Goal: Task Accomplishment & Management: Complete application form

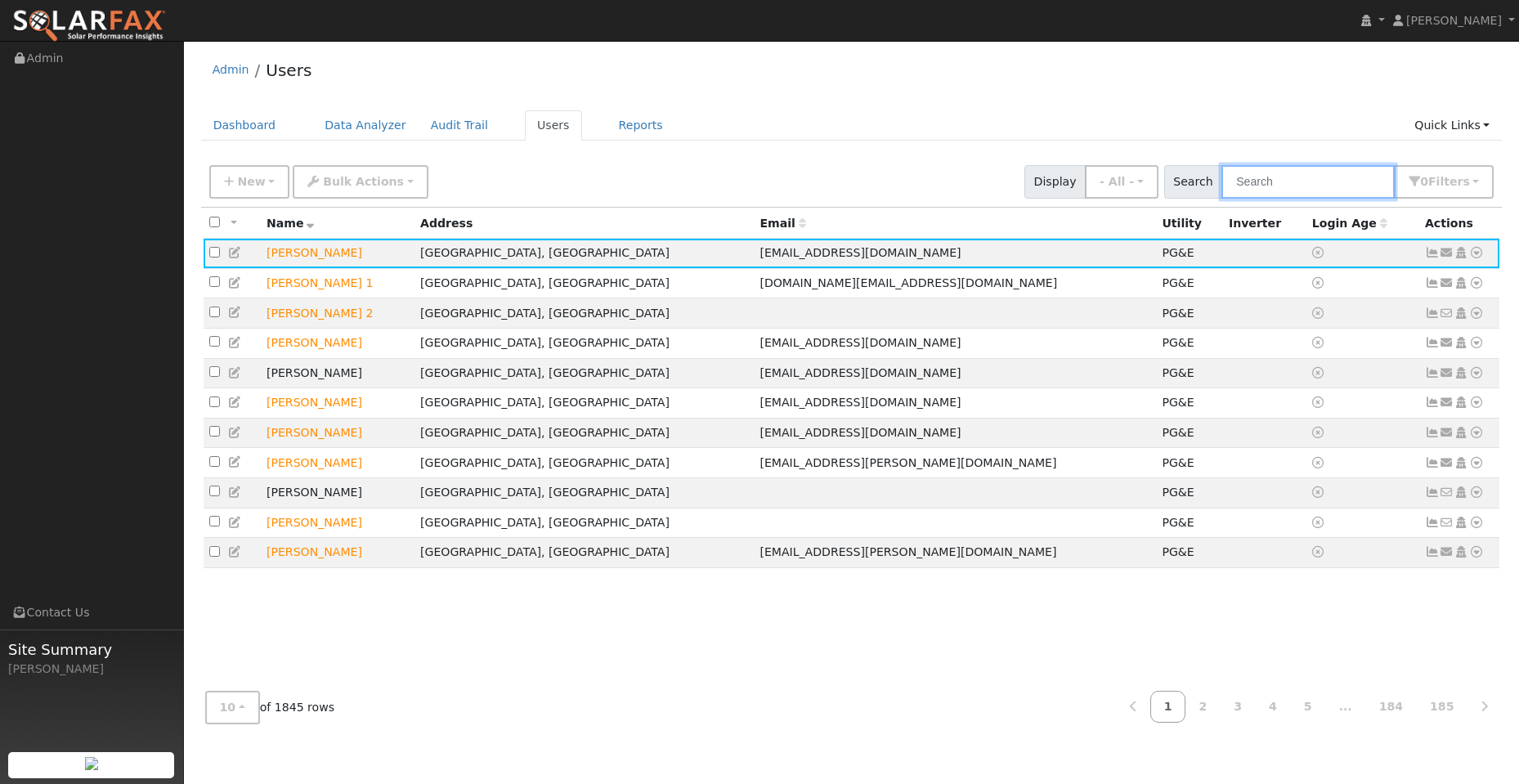
click at [1274, 182] on input "text" at bounding box center [1307, 182] width 173 height 33
click at [1251, 177] on input "text" at bounding box center [1307, 182] width 173 height 33
paste input "Dustin Osbun"
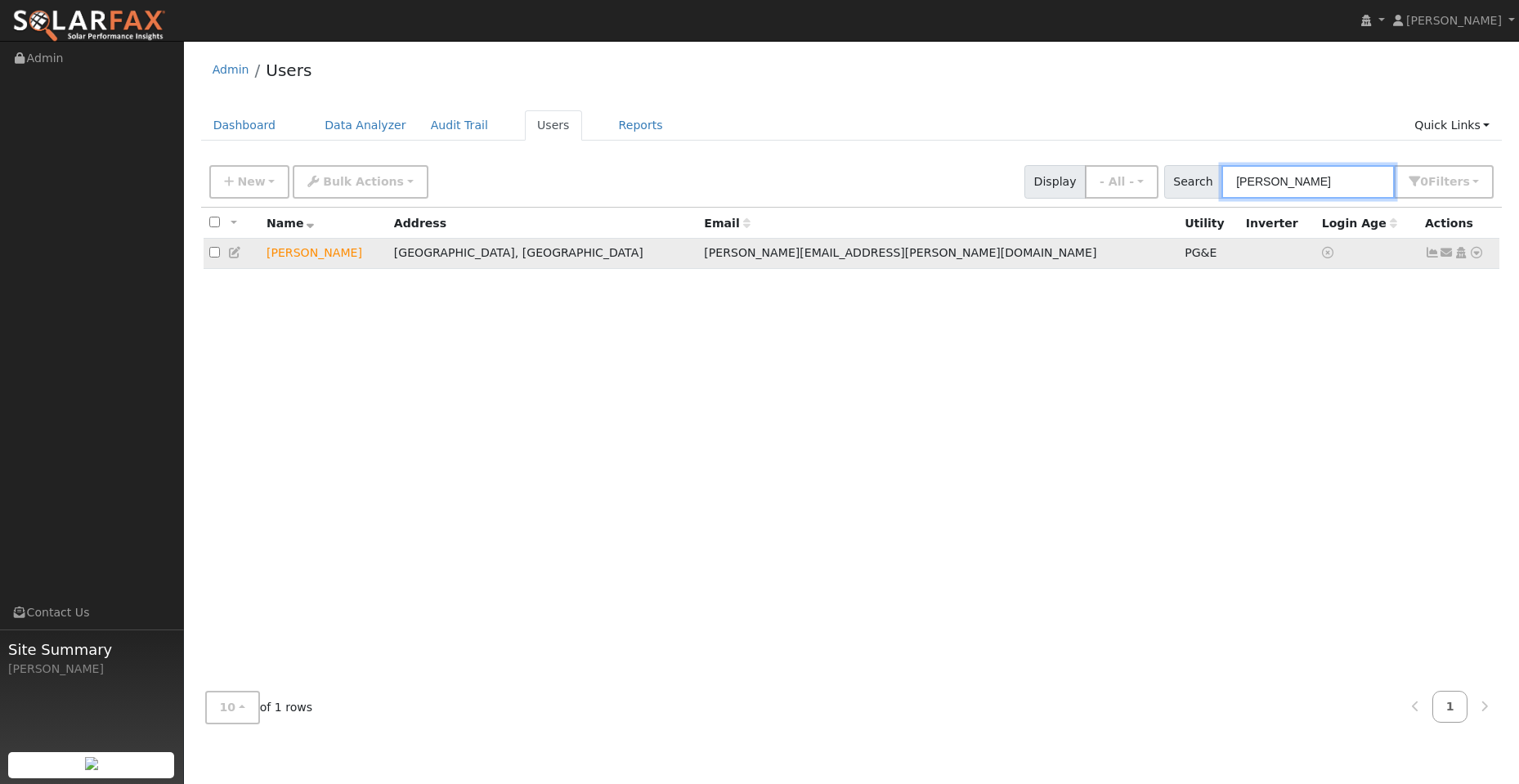
type input "Dustin Osbun"
click at [1476, 258] on icon at bounding box center [1476, 253] width 15 height 11
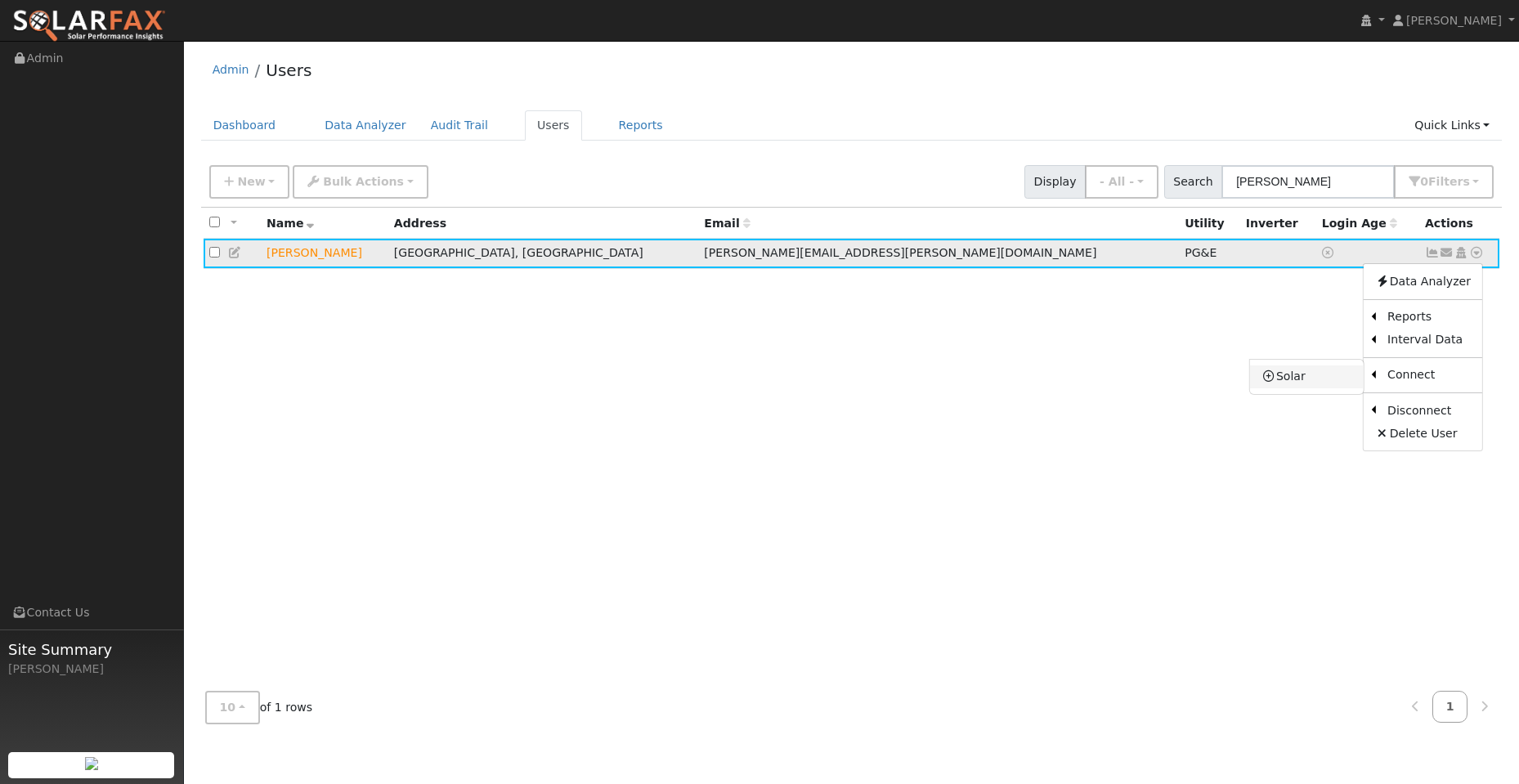
click at [1338, 383] on link "Solar" at bounding box center [1307, 376] width 113 height 23
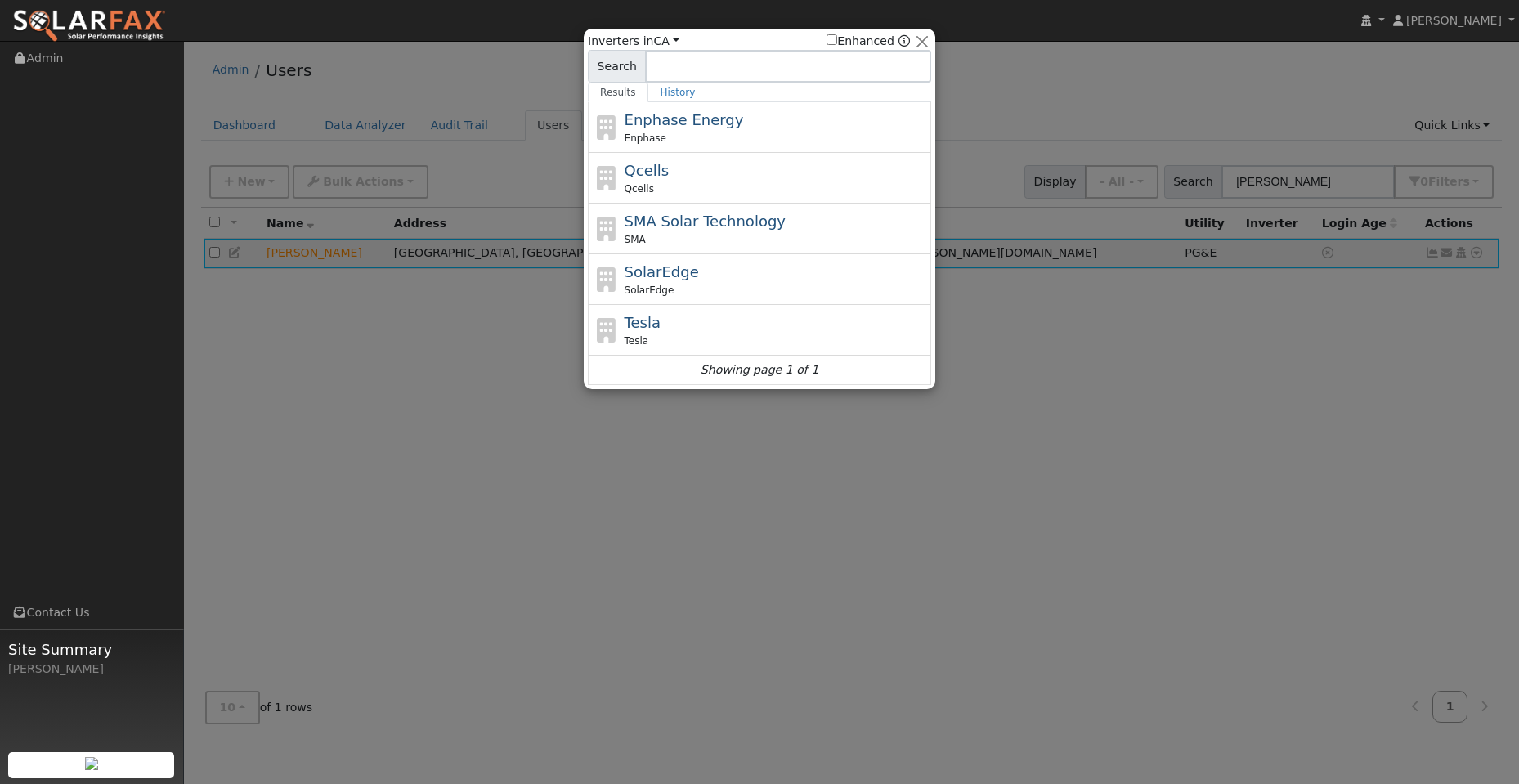
click at [1044, 351] on div at bounding box center [760, 392] width 1519 height 784
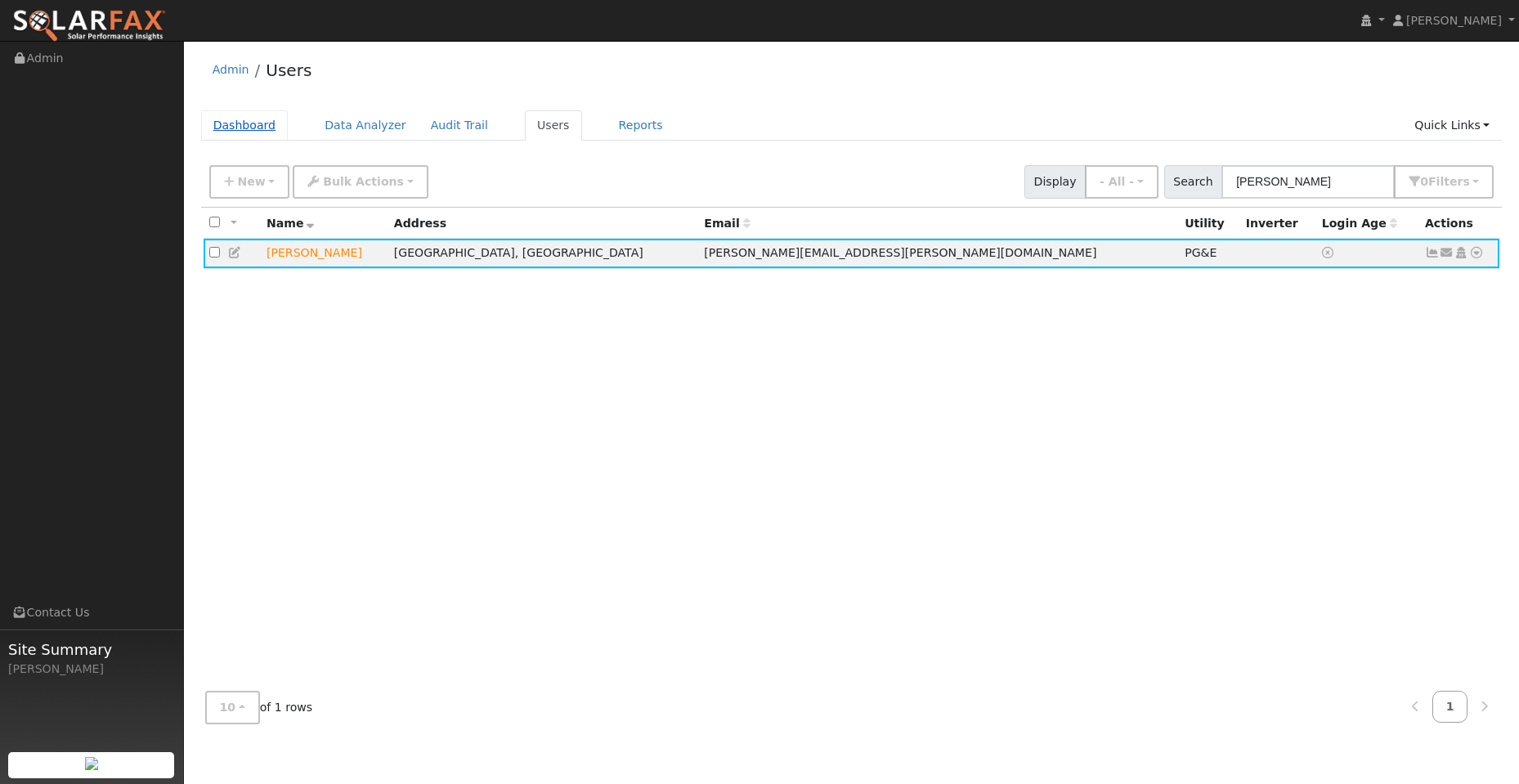
click at [258, 124] on link "Dashboard" at bounding box center [245, 126] width 87 height 30
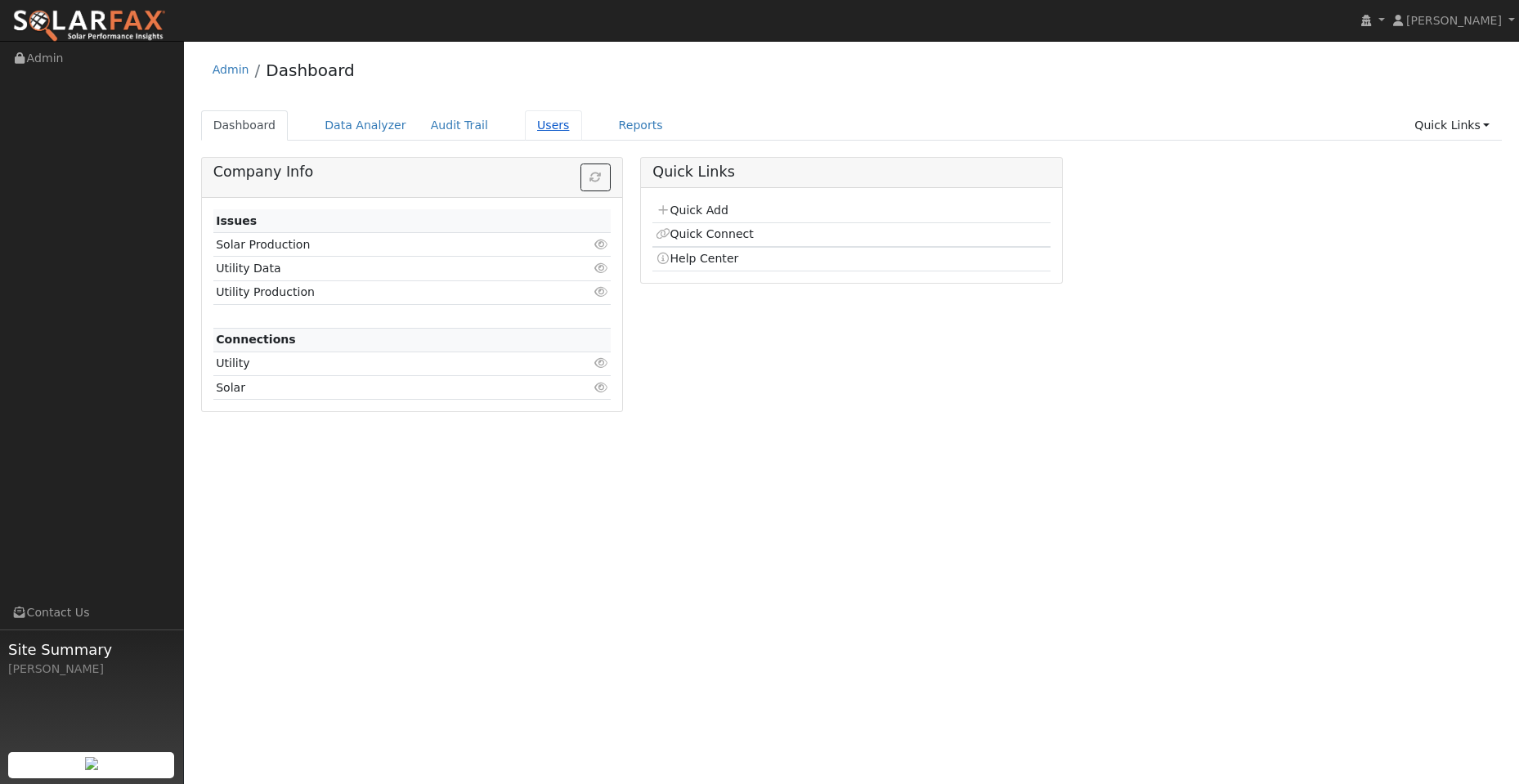
click at [546, 132] on link "Users" at bounding box center [553, 126] width 58 height 30
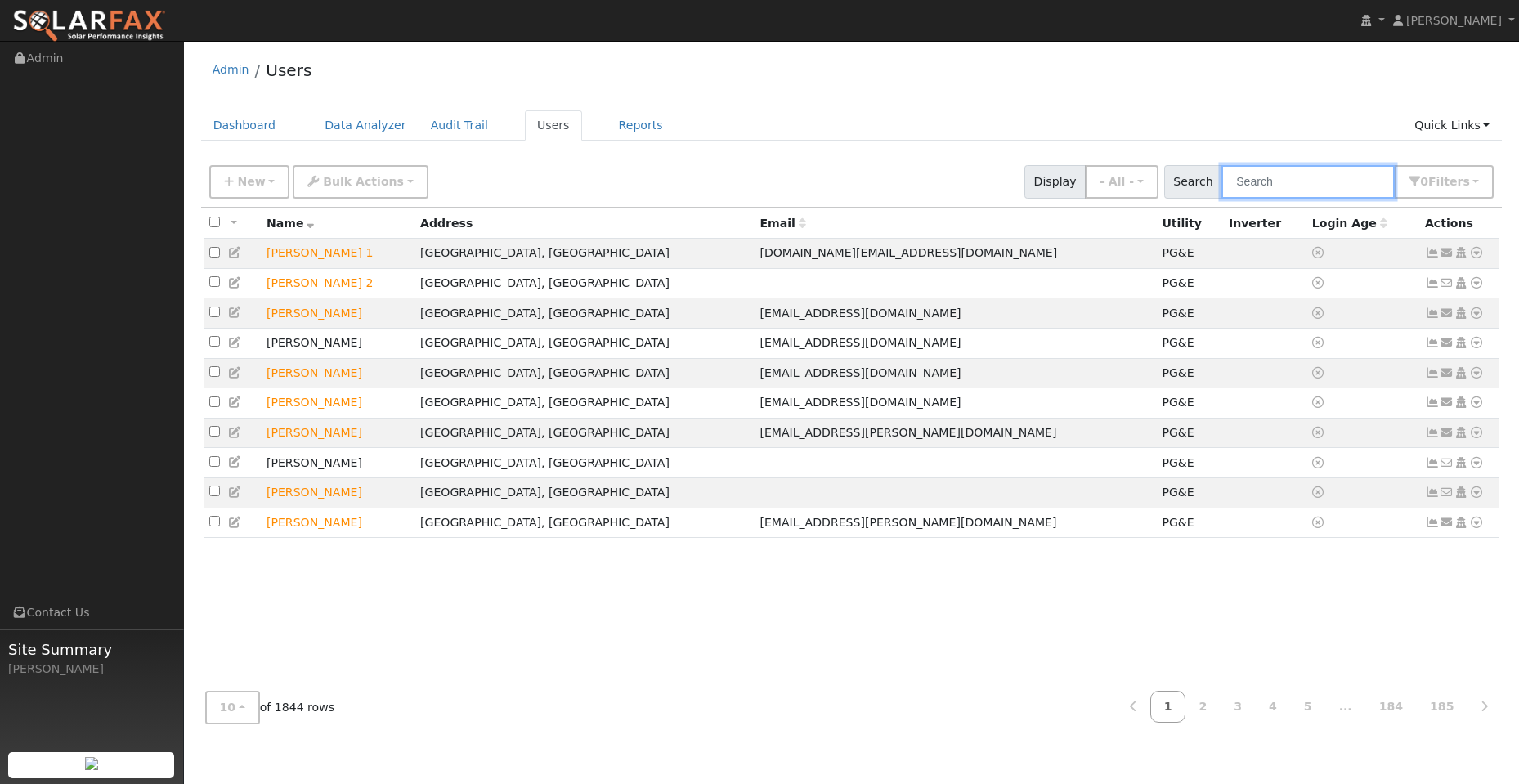
click at [1277, 183] on input "text" at bounding box center [1307, 182] width 173 height 33
paste input "Mark & Katrina Ogren"
type input "Mark & Katrina Ogren"
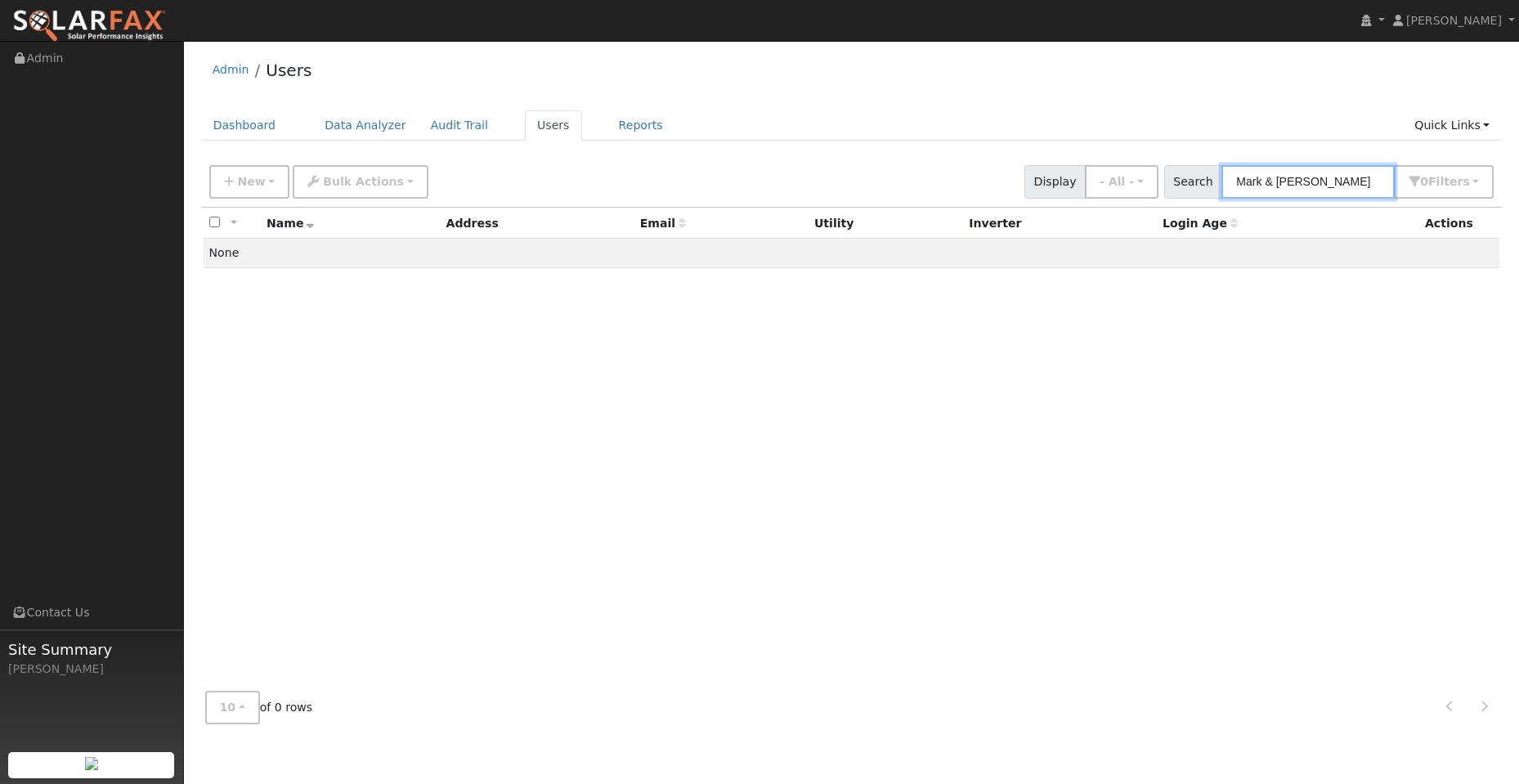
drag, startPoint x: 1380, startPoint y: 183, endPoint x: 1210, endPoint y: 183, distance: 170.0
click at [1210, 183] on div "Search Mark & Katrina Ogren 0 Filter s Role Show - All - Show Leads Admin Billi…" at bounding box center [1329, 182] width 330 height 33
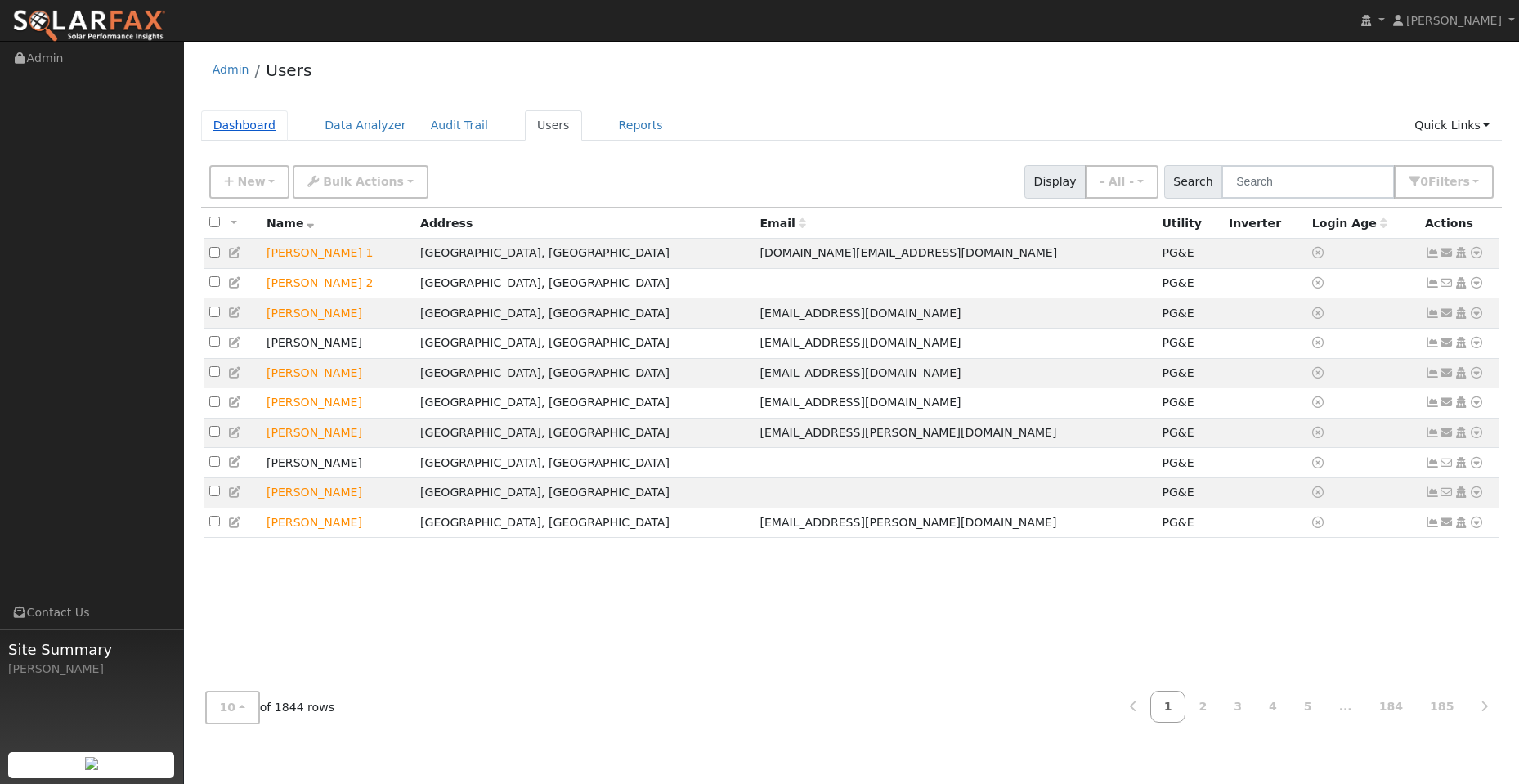
click at [270, 122] on link "Dashboard" at bounding box center [245, 126] width 87 height 30
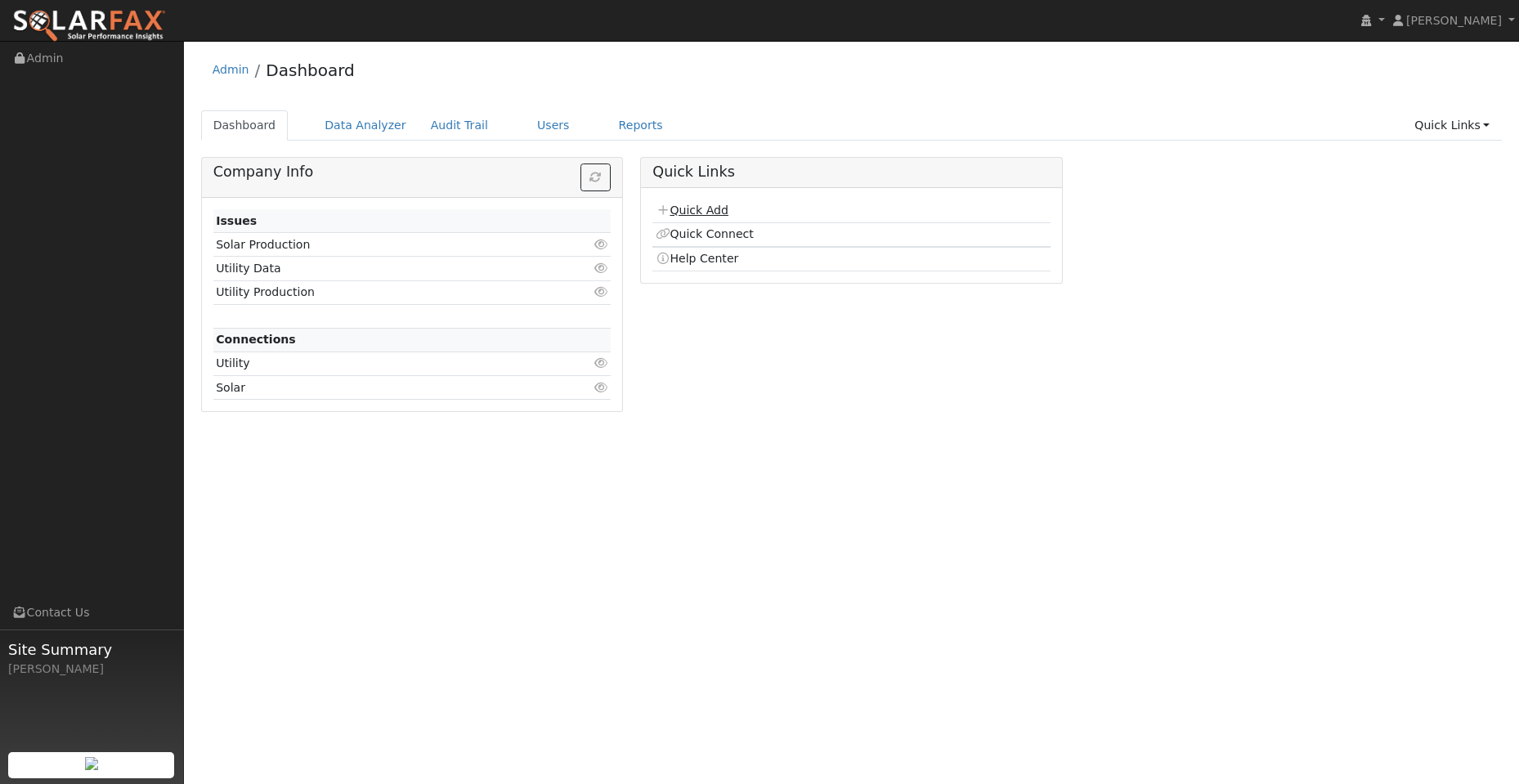
click at [702, 209] on link "Quick Add" at bounding box center [691, 210] width 73 height 13
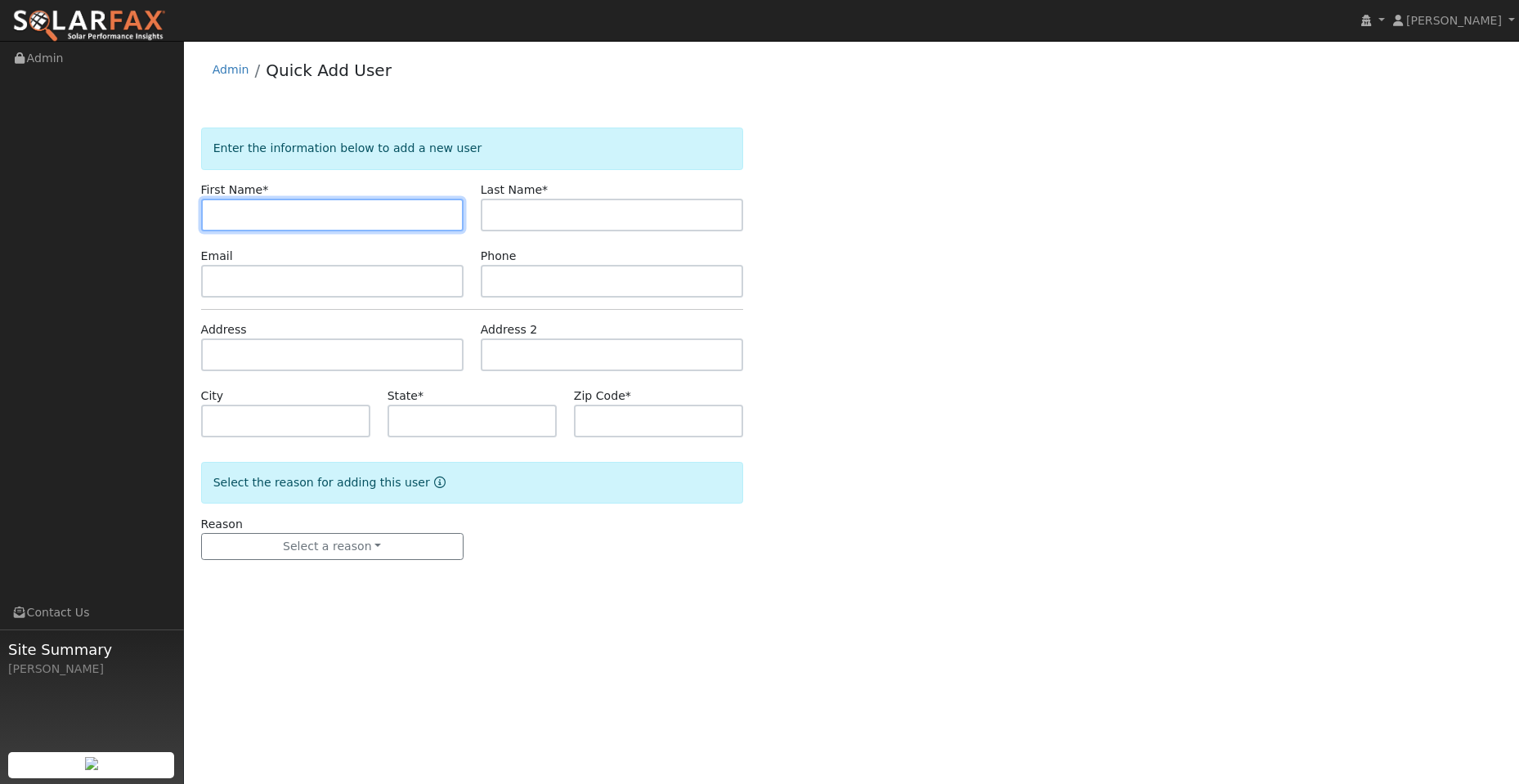
click at [221, 215] on input "text" at bounding box center [332, 215] width 262 height 33
paste input "Mark & [PERSON_NAME]"
click at [218, 215] on input "Mark & [PERSON_NAME]" at bounding box center [332, 215] width 262 height 33
type input "Mark & [PERSON_NAME]"
click at [572, 232] on form "Enter the information below to add a new user First Name * [PERSON_NAME] & [PER…" at bounding box center [472, 360] width 542 height 465
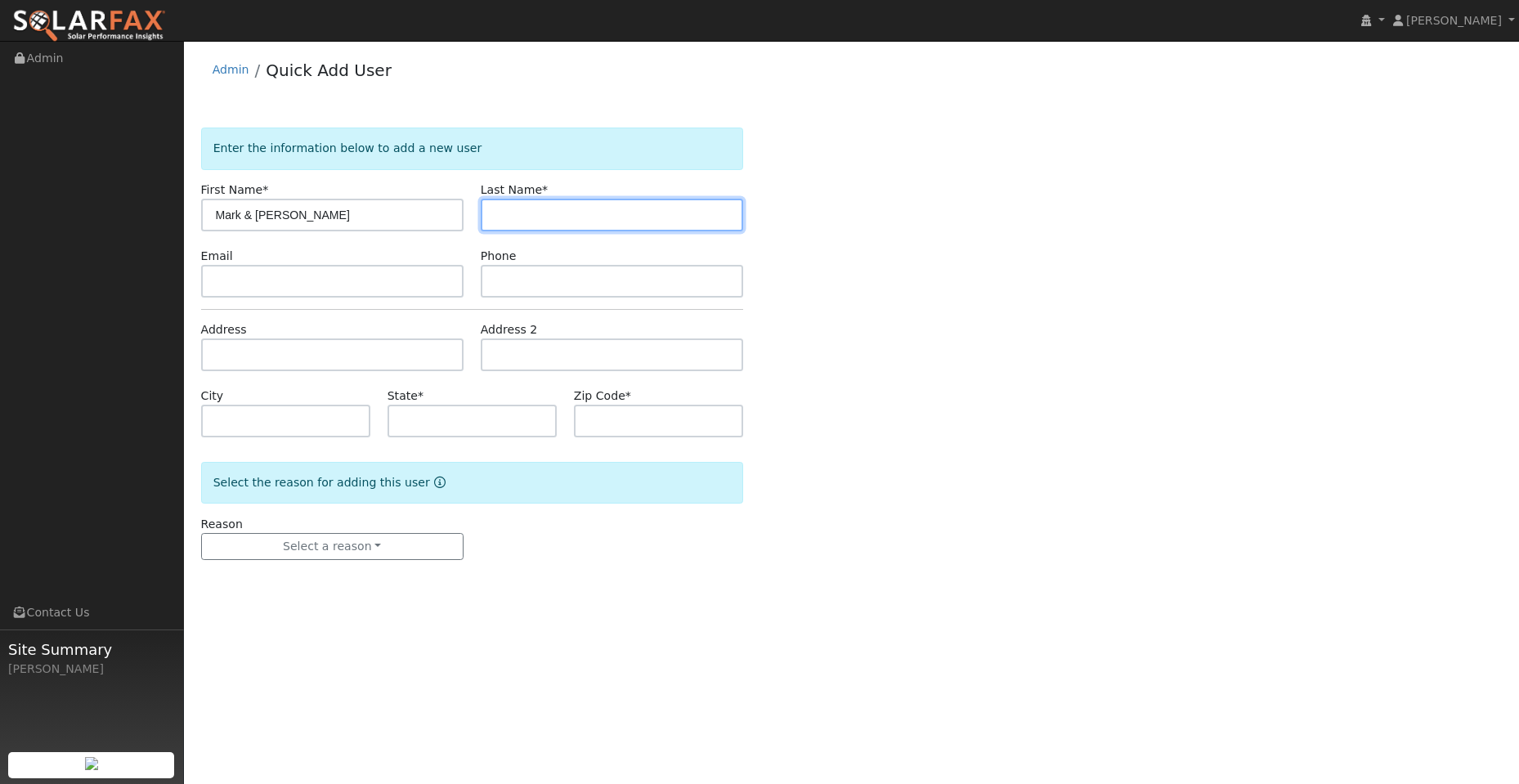
click at [571, 228] on input "text" at bounding box center [611, 215] width 262 height 33
click at [527, 210] on input "text" at bounding box center [611, 215] width 262 height 33
paste input "Ogren"
click at [498, 214] on input "Ogren" at bounding box center [611, 215] width 262 height 33
type input "Ogren"
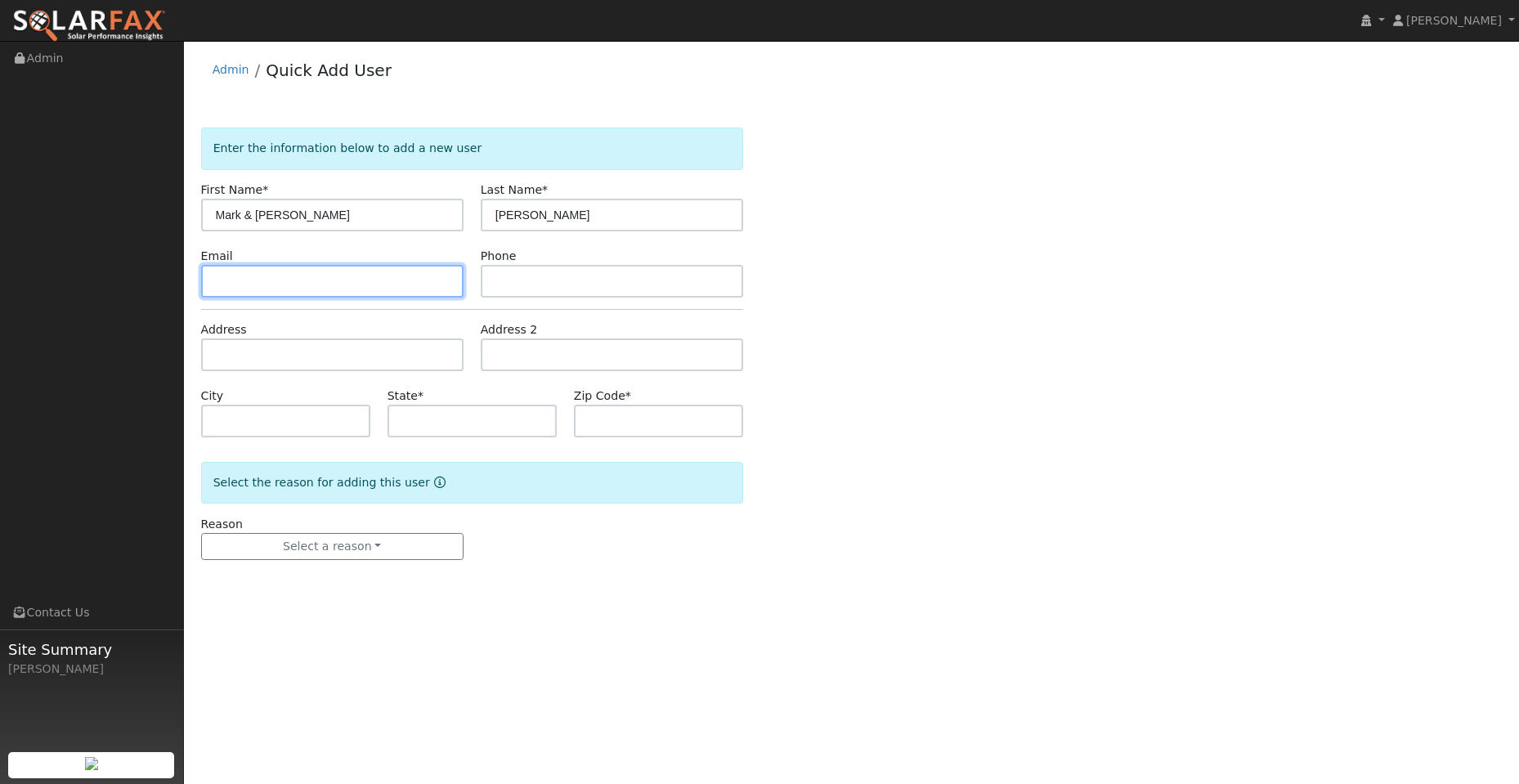
click at [364, 293] on input "text" at bounding box center [332, 281] width 262 height 33
click at [224, 283] on input "text" at bounding box center [332, 281] width 262 height 33
paste input "mojosq@yahoo.com"
click at [217, 283] on input "mojosq@yahoo.com" at bounding box center [332, 281] width 262 height 33
type input "mojosq@yahoo.com"
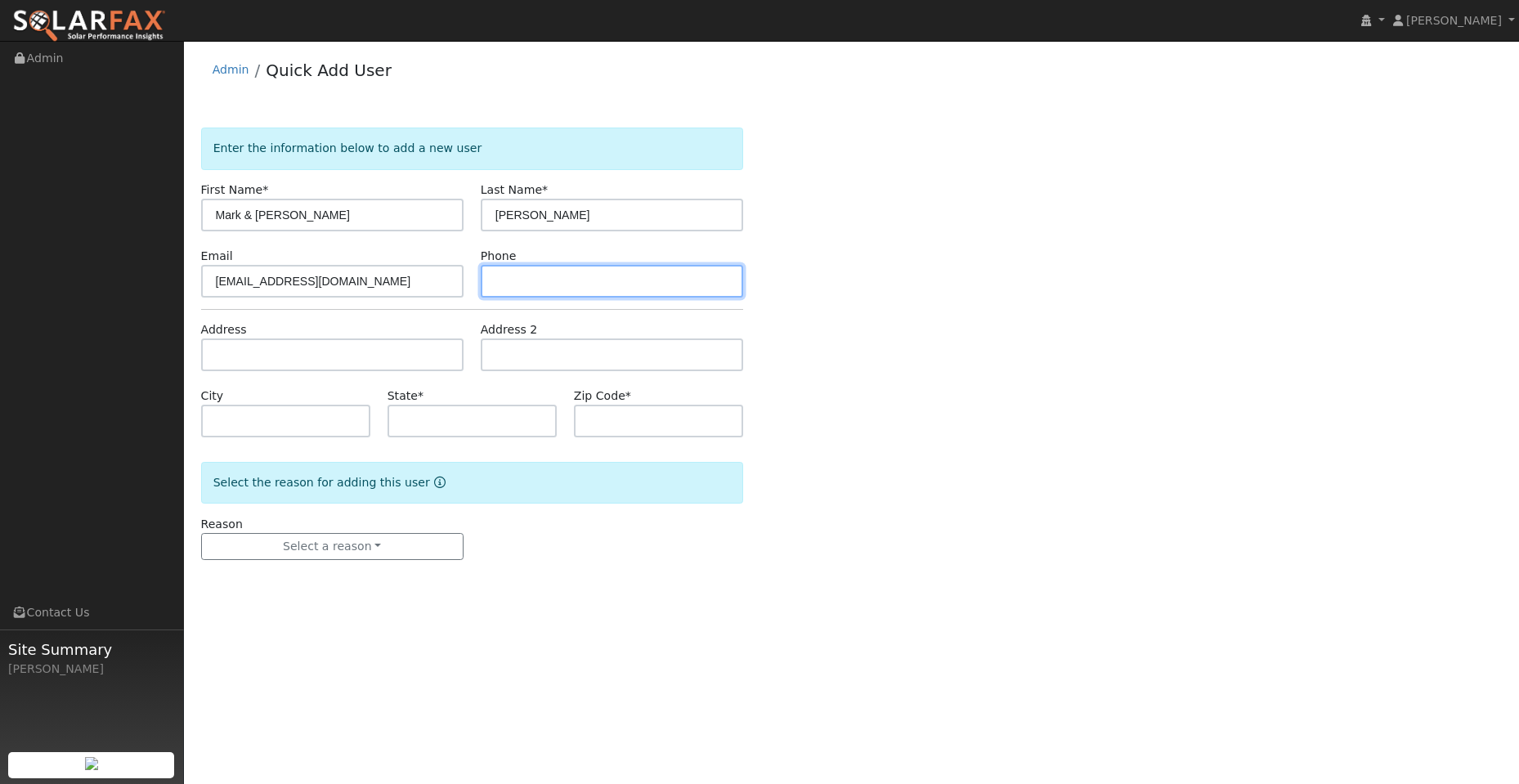
click at [543, 265] on input "text" at bounding box center [611, 281] width 262 height 33
click at [530, 269] on input "text" at bounding box center [611, 281] width 262 height 33
paste input "(925) 584-8881"
click at [499, 283] on input "(925) 584-8881" at bounding box center [611, 281] width 262 height 33
type input "(925) 584-8881"
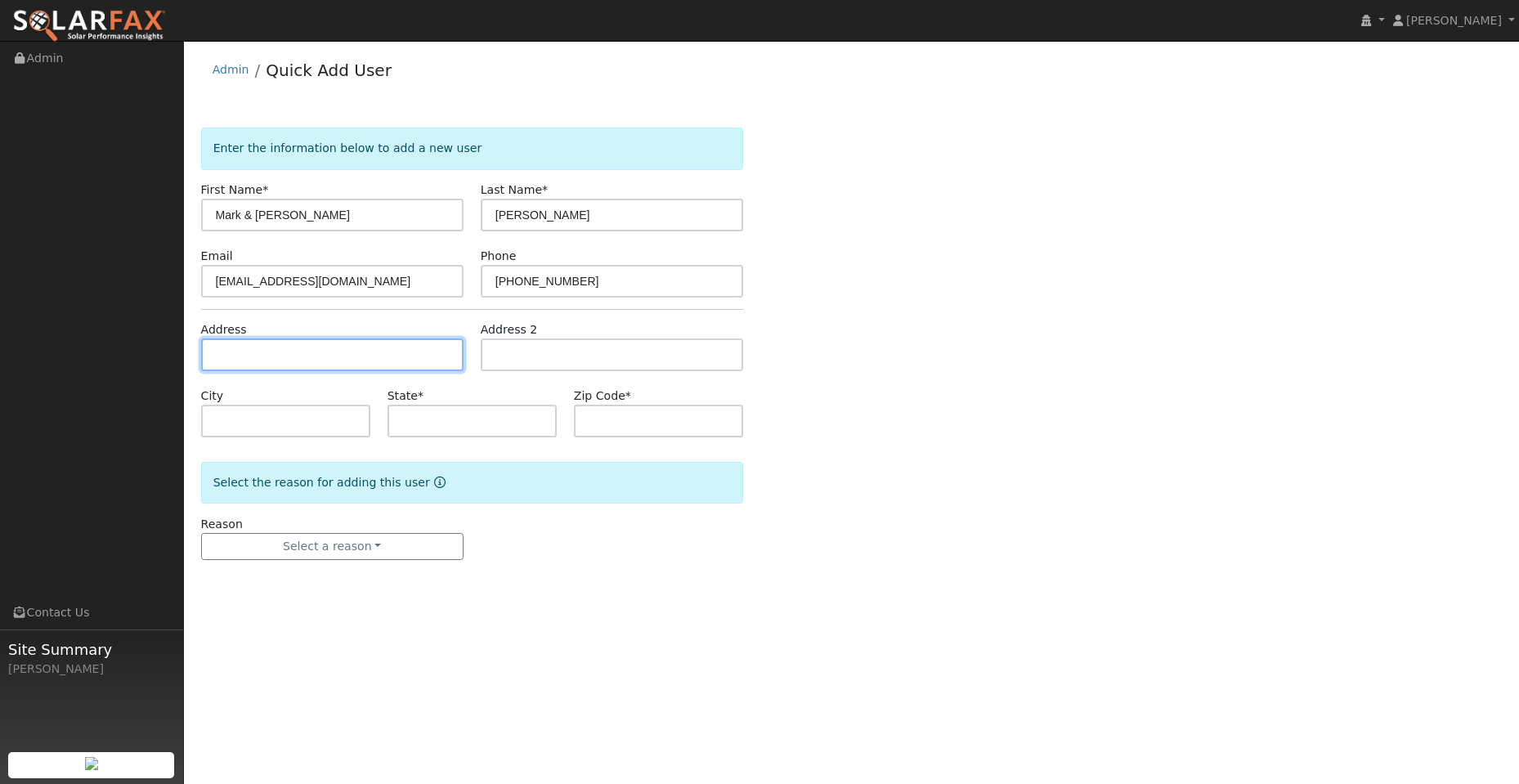
click at [358, 353] on input "text" at bounding box center [332, 355] width 262 height 33
click at [279, 365] on input "text" at bounding box center [332, 355] width 262 height 33
paste input "26 Da Vinci Ct"
type input "26 Da Vinci Court"
type input "Oakley"
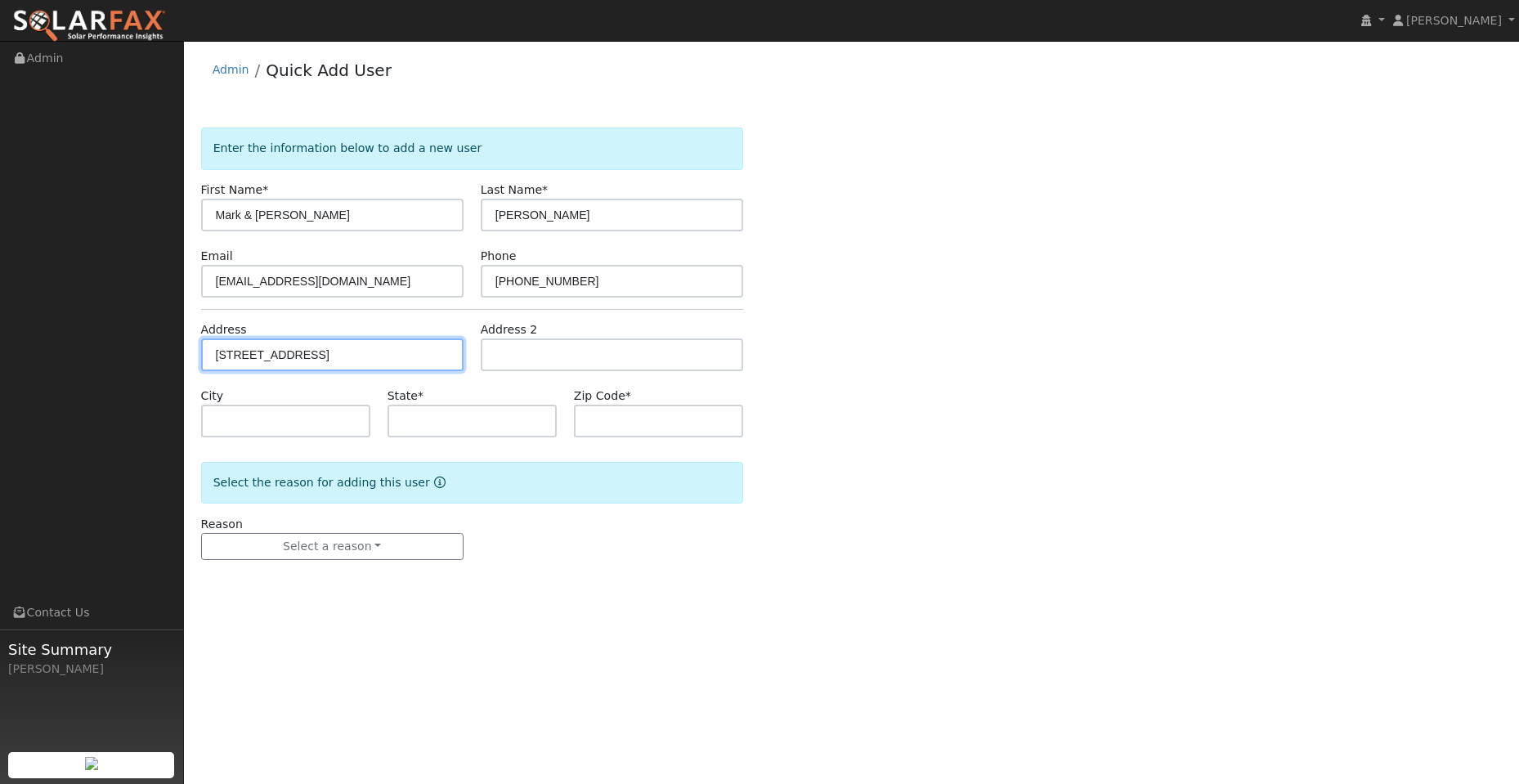
type input "CA"
type input "94561"
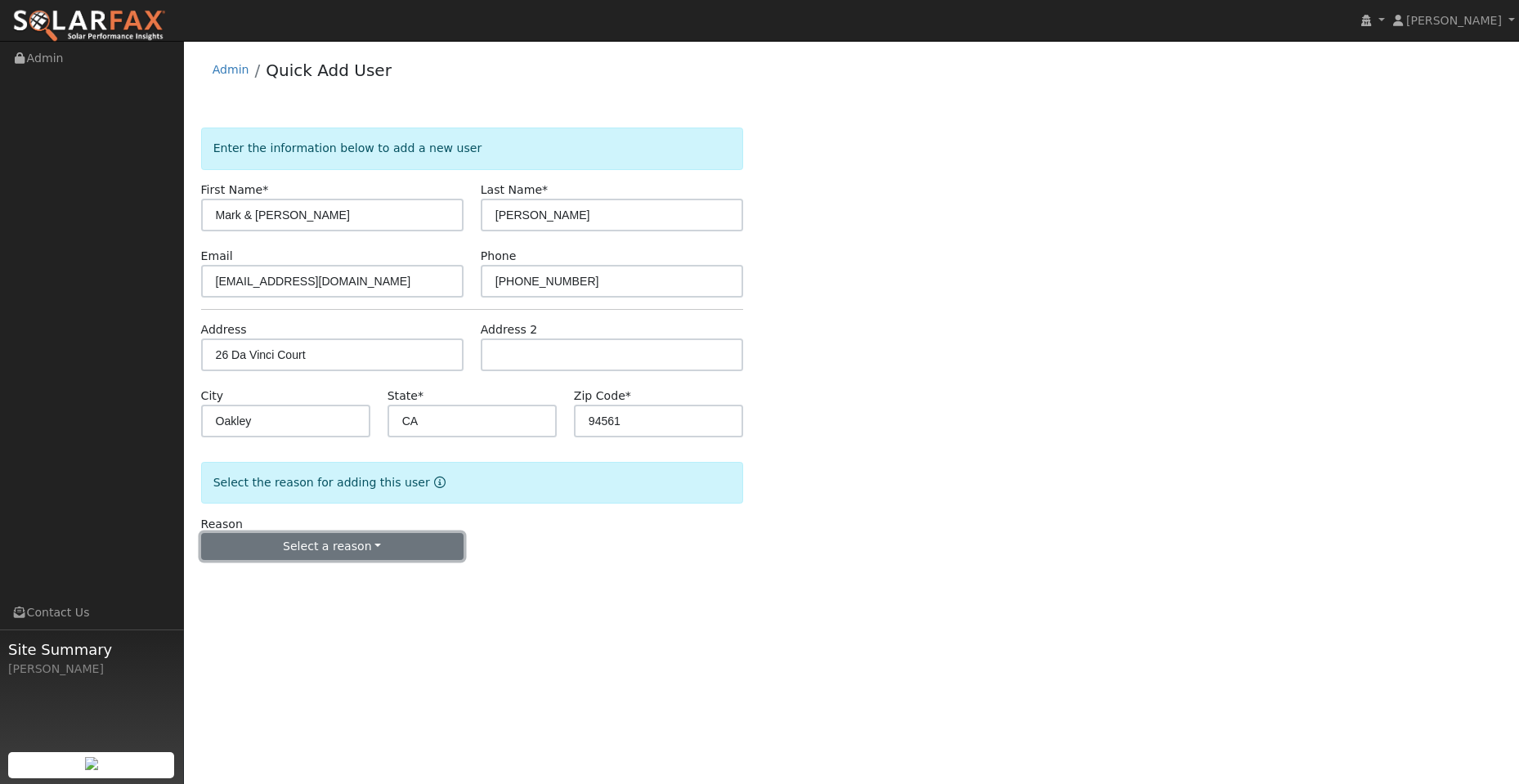
click at [341, 553] on button "Select a reason" at bounding box center [332, 547] width 262 height 27
click at [299, 584] on link "New lead" at bounding box center [291, 581] width 181 height 23
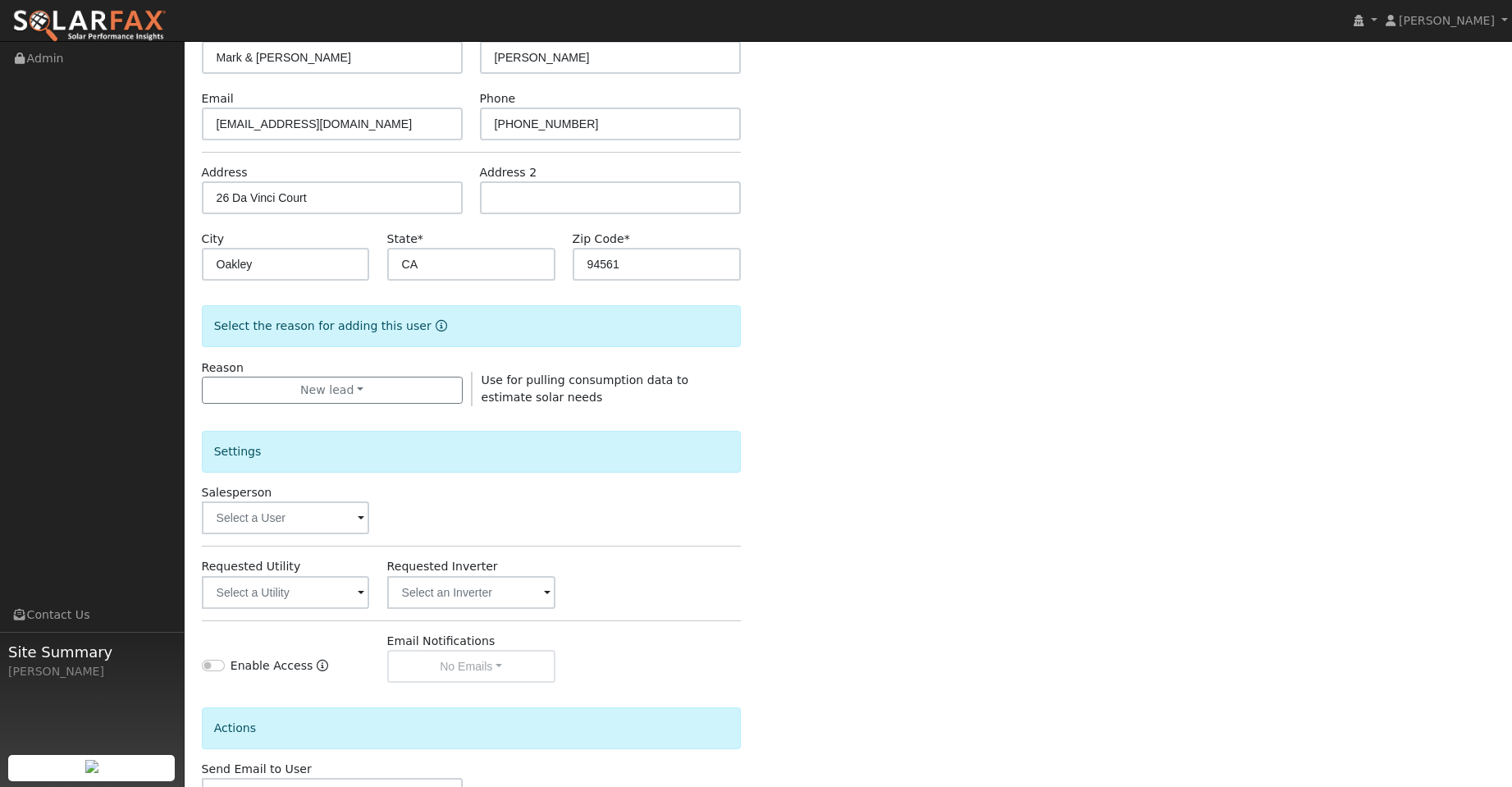
scroll to position [164, 0]
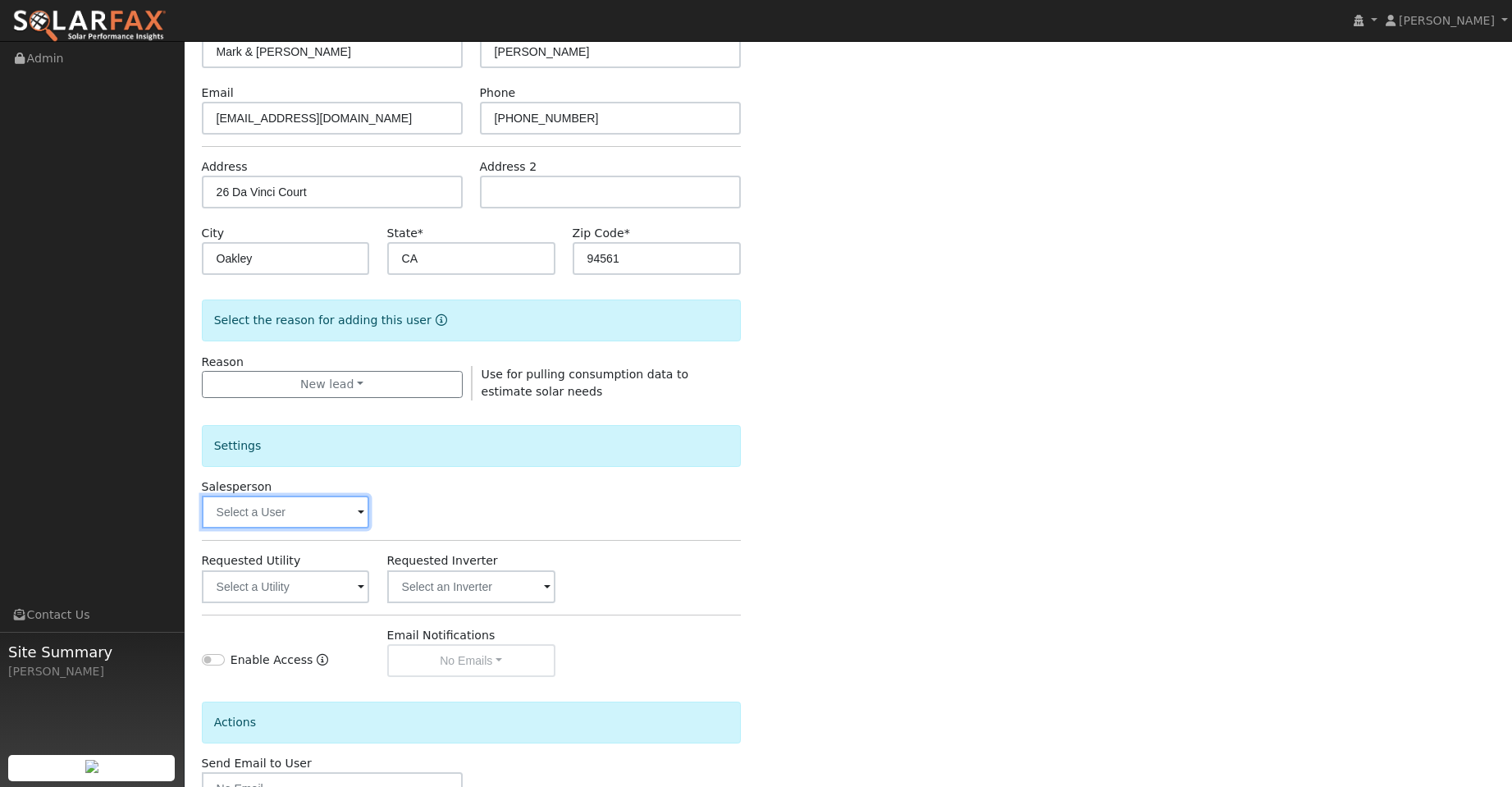
click at [330, 514] on input "text" at bounding box center [286, 512] width 168 height 33
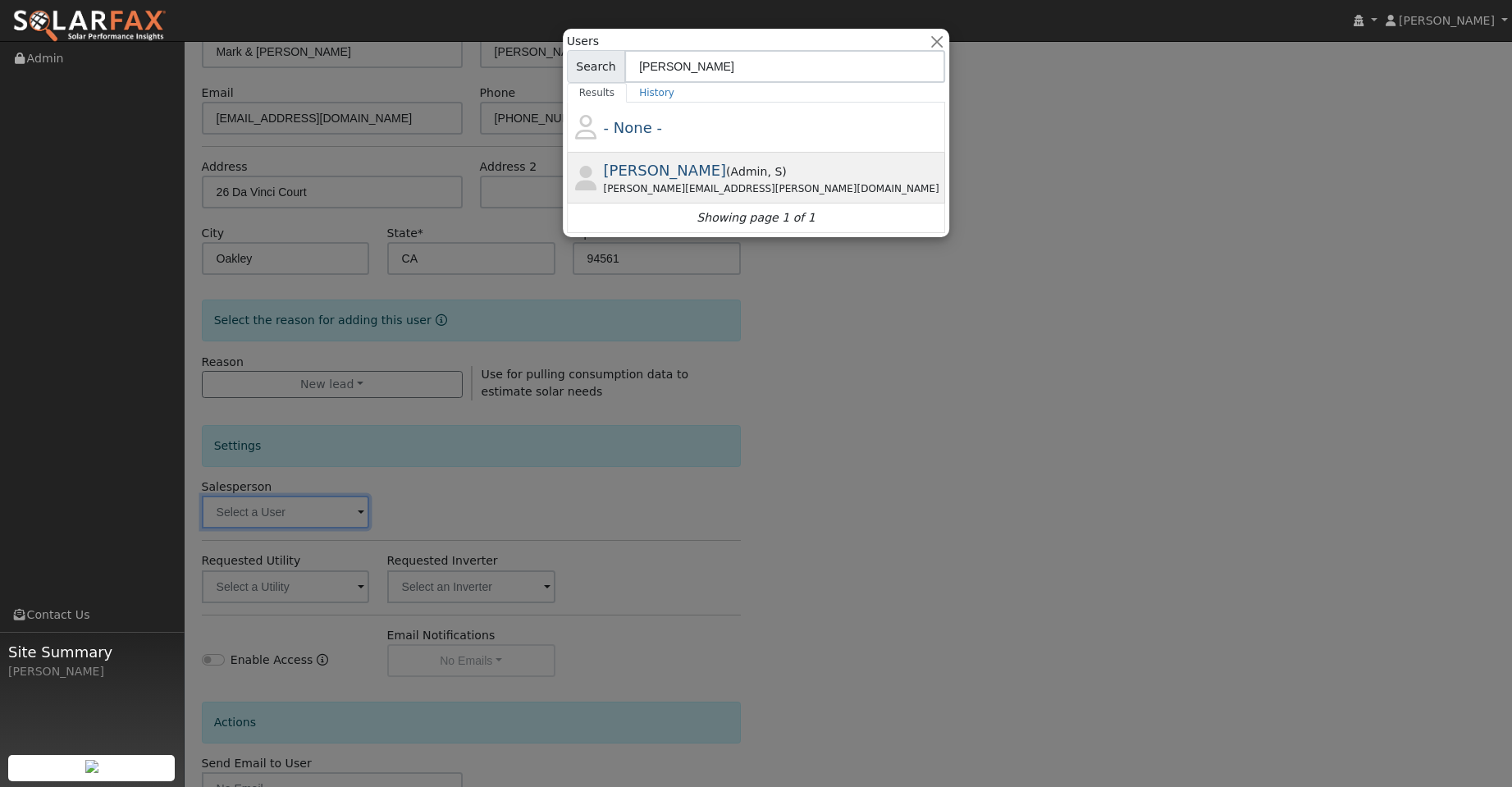
type input "jon land"
click at [737, 176] on span "Admin" at bounding box center [749, 172] width 37 height 13
type input "Jon Landsman"
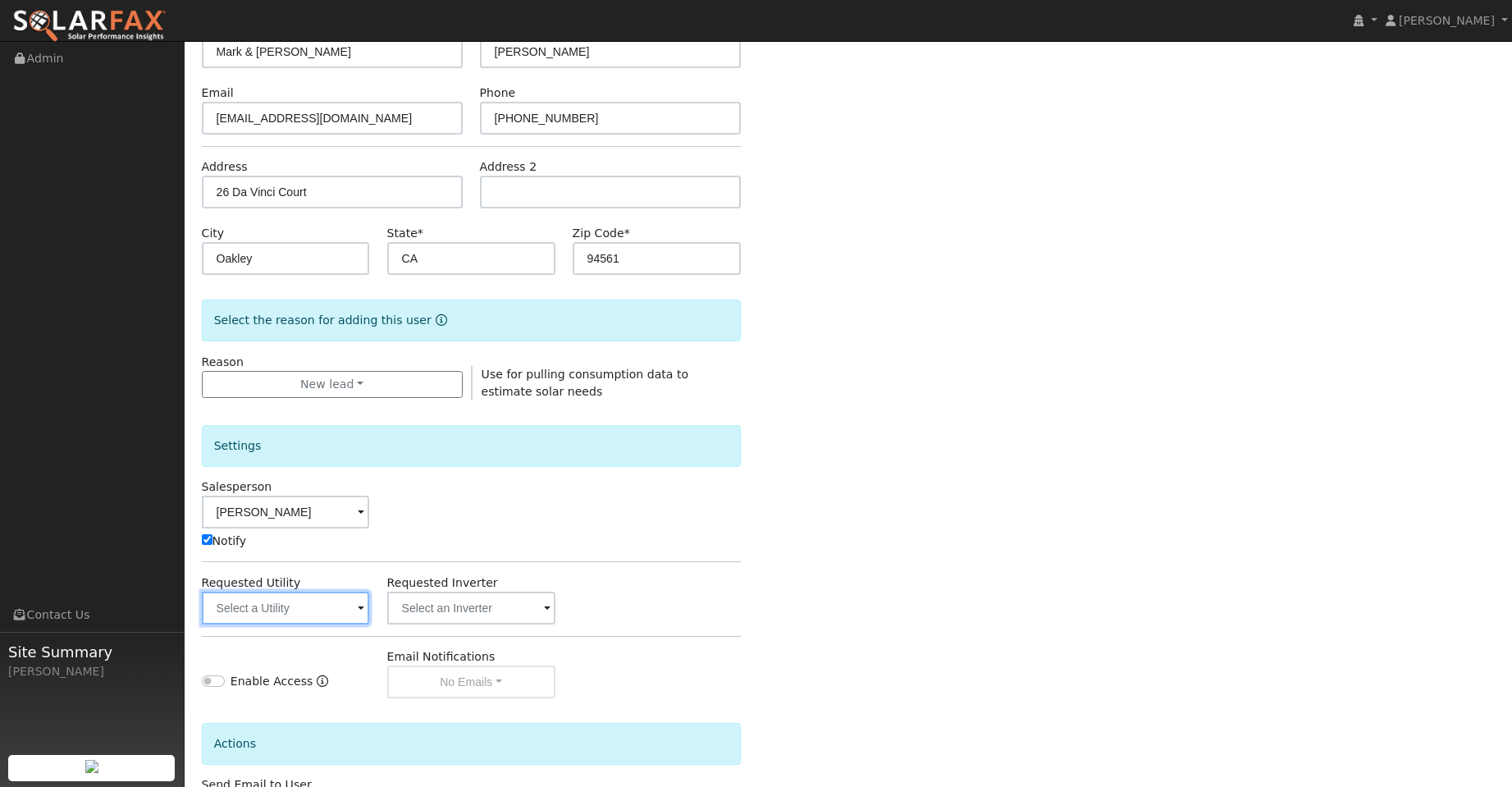
click at [344, 614] on input "text" at bounding box center [286, 608] width 168 height 33
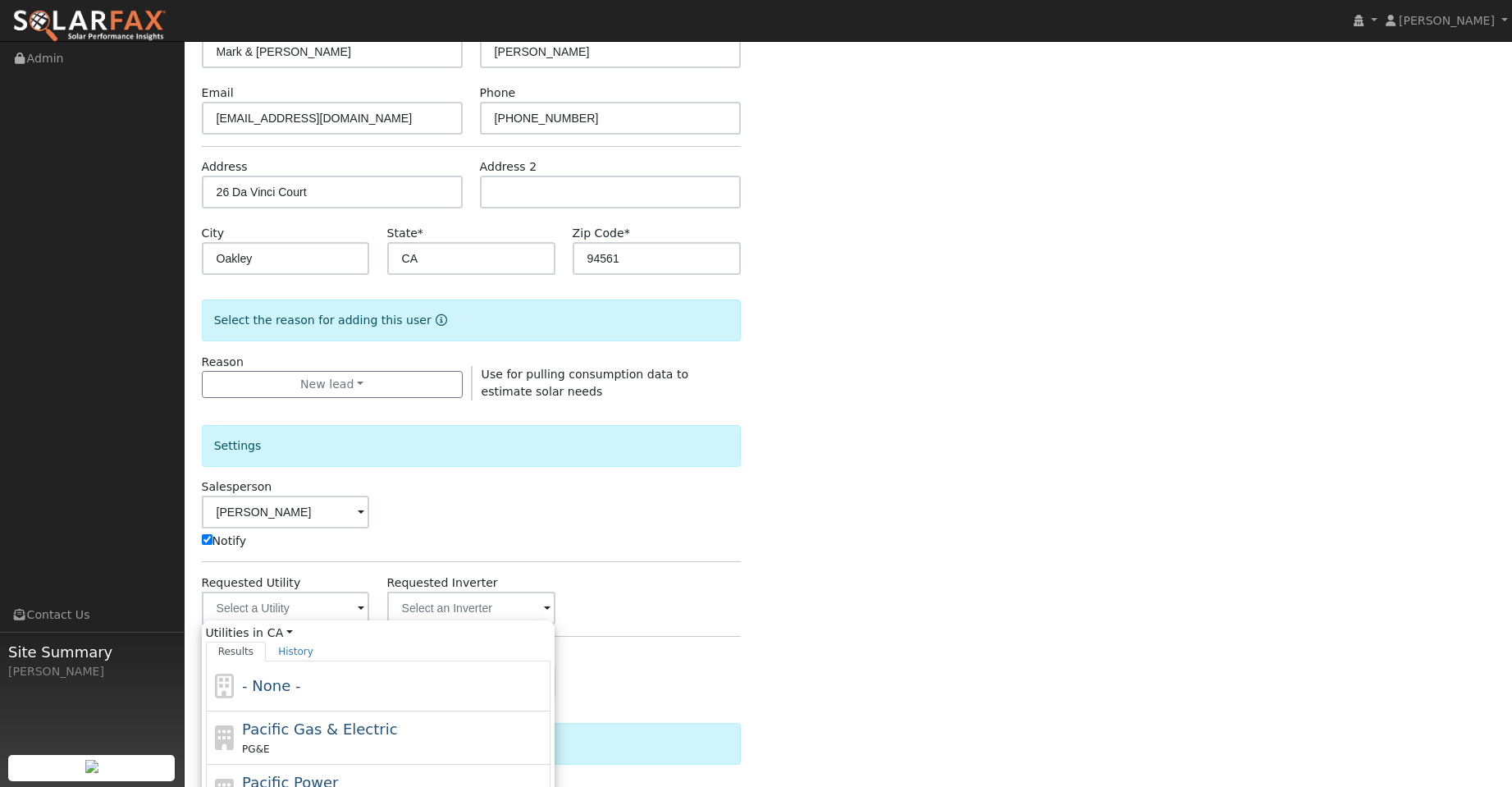
drag, startPoint x: 381, startPoint y: 731, endPoint x: 385, endPoint y: 721, distance: 10.8
click at [382, 732] on div "Pacific Gas & Electric PG&E" at bounding box center [394, 737] width 305 height 39
type input "Pacific Gas & Electric"
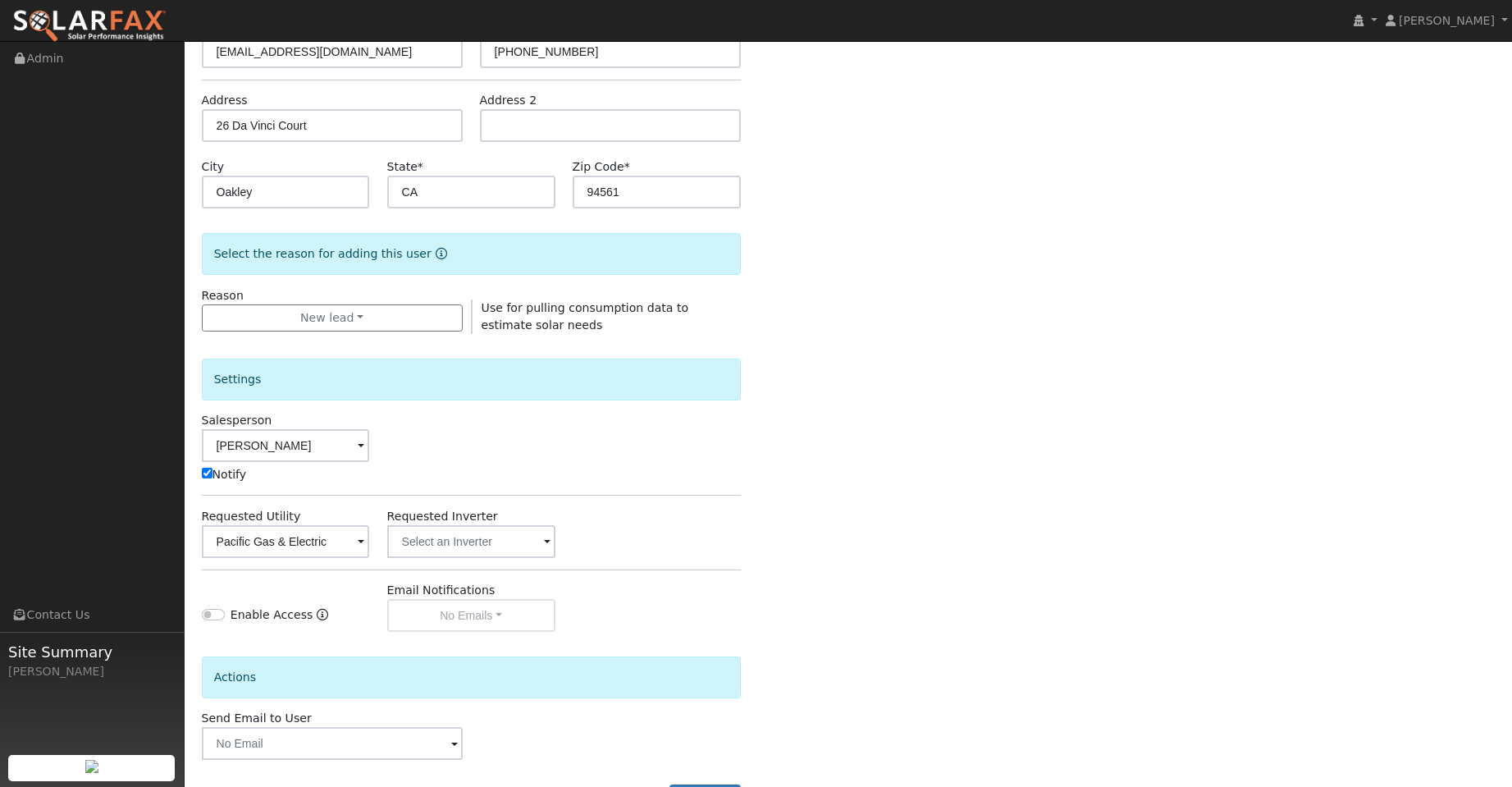
scroll to position [297, 0]
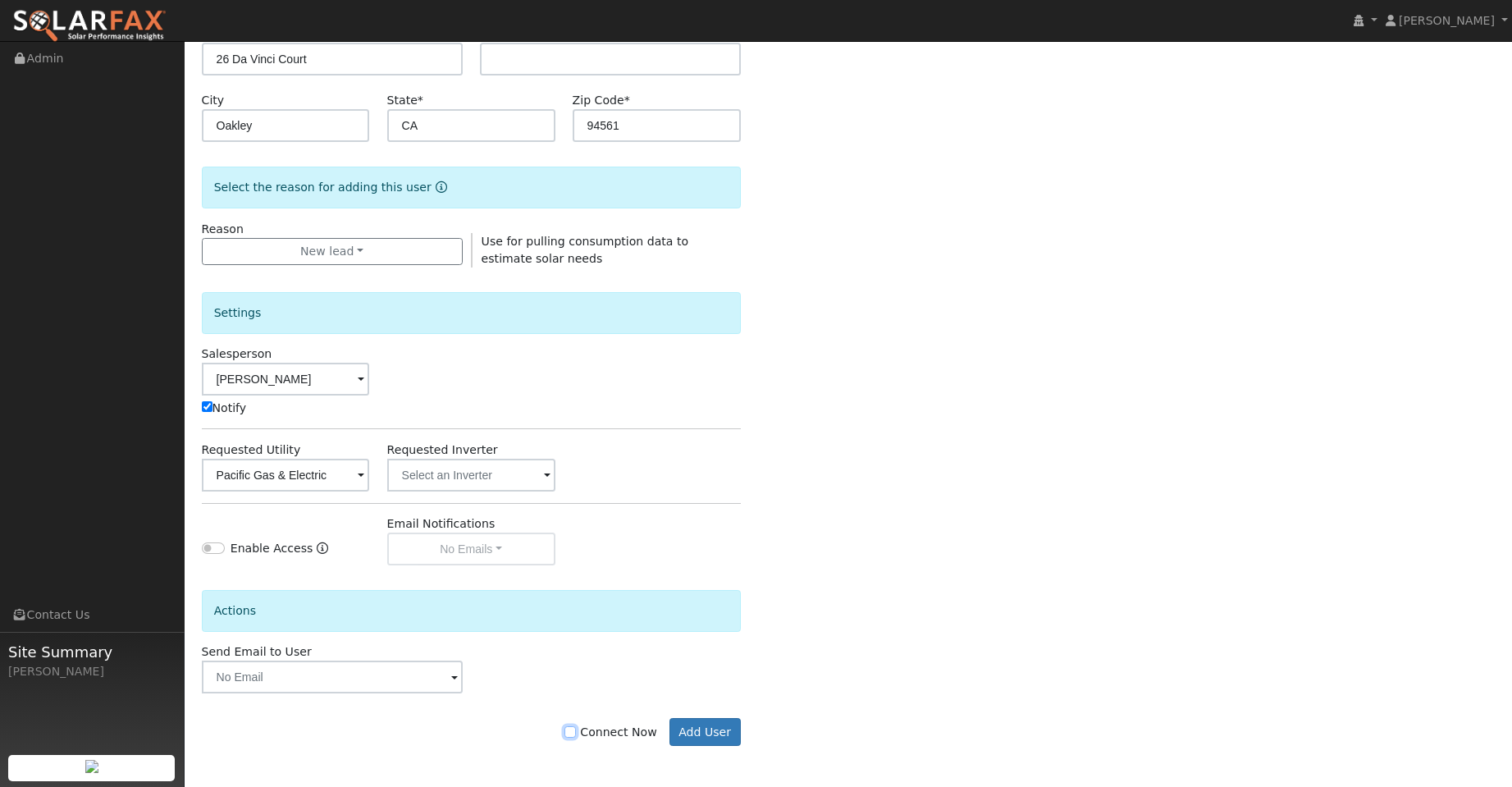
click at [576, 730] on input "Connect Now" at bounding box center [570, 732] width 11 height 11
checkbox input "true"
click at [709, 725] on button "Add User" at bounding box center [704, 731] width 71 height 28
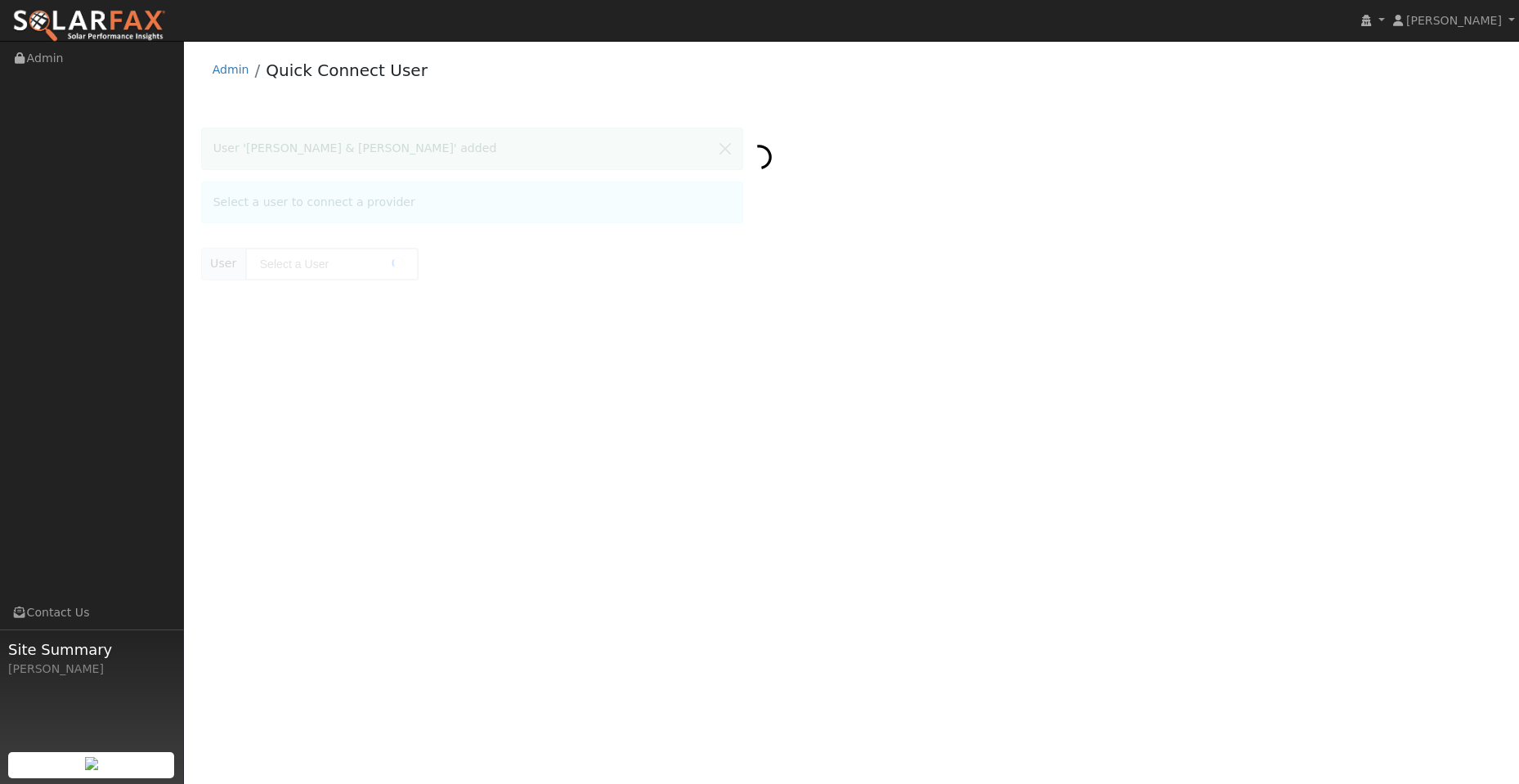
type input "Mark & Katrina Ogren"
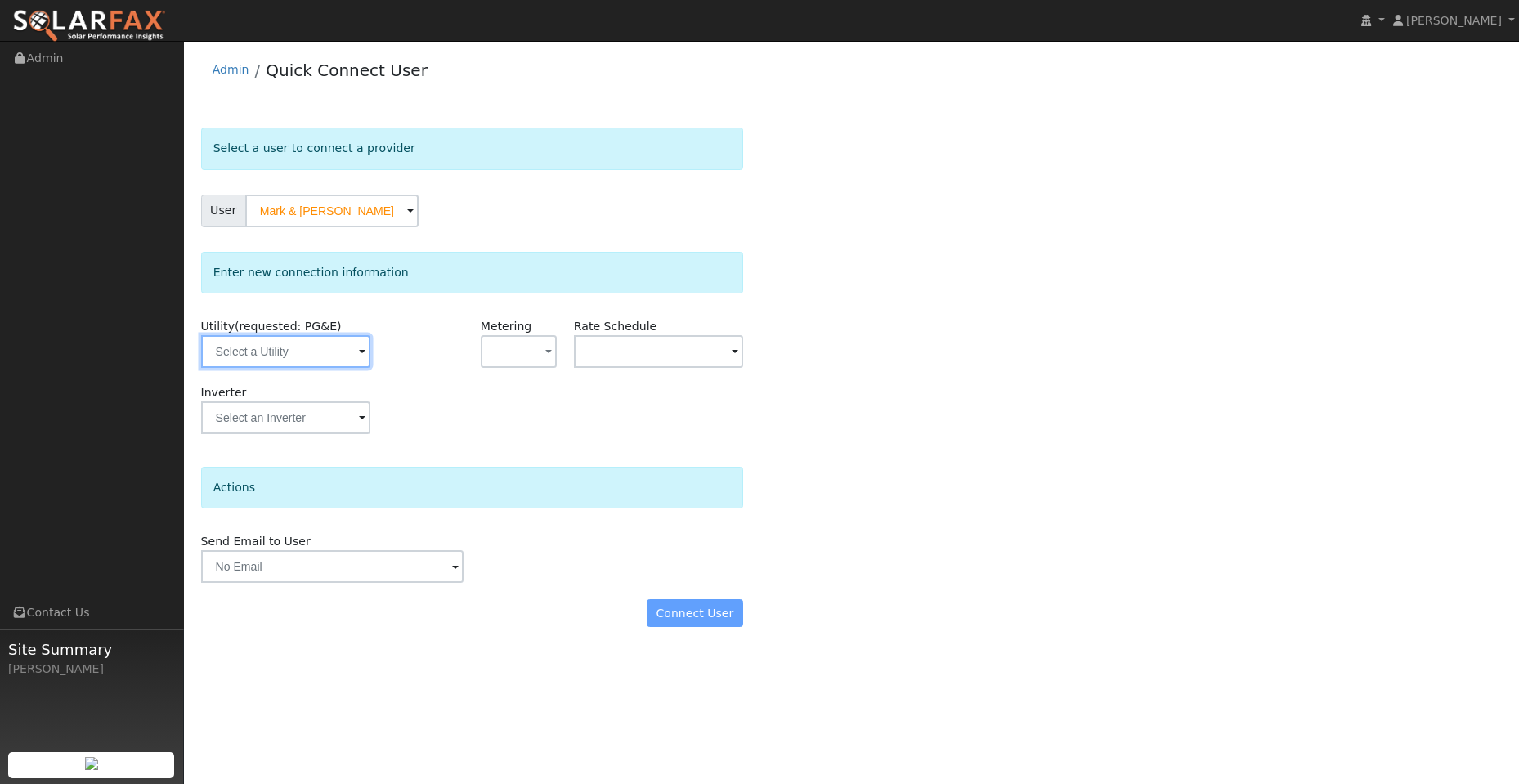
click at [334, 346] on input "text" at bounding box center [286, 351] width 169 height 33
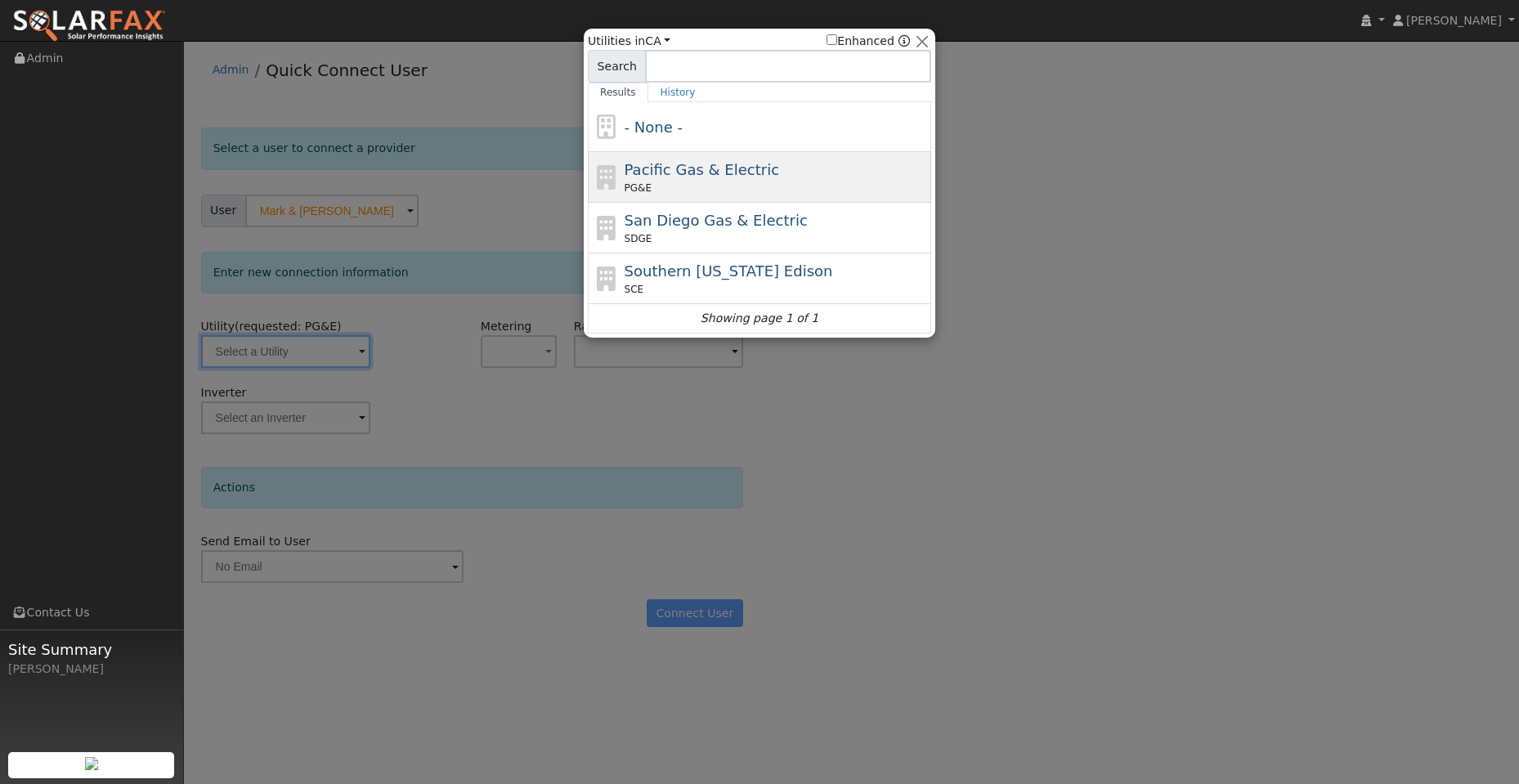
click at [690, 181] on div "Pacific Gas & Electric PG&E" at bounding box center [776, 177] width 304 height 37
type input "PG&E"
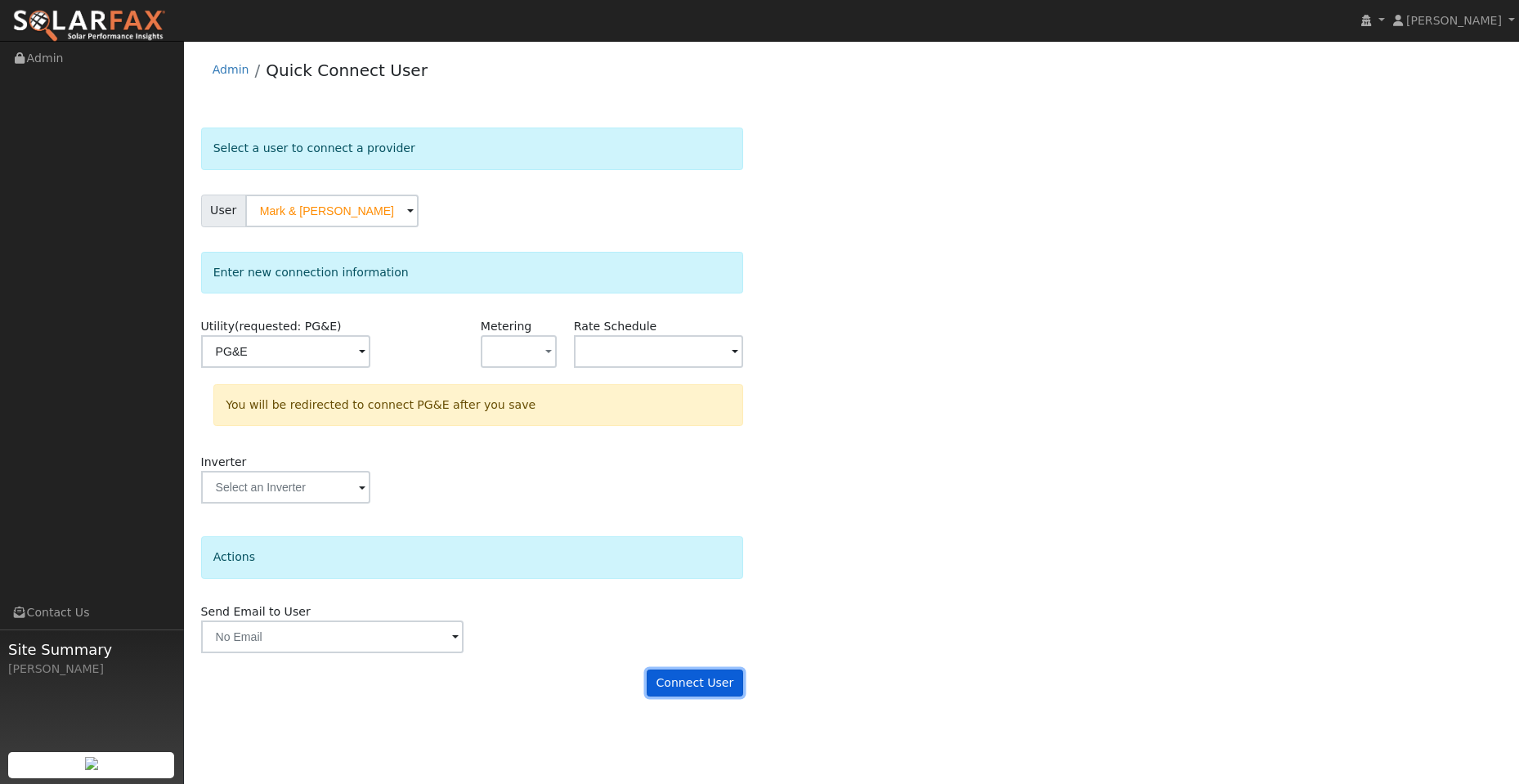
click at [708, 688] on button "Connect User" at bounding box center [695, 683] width 96 height 27
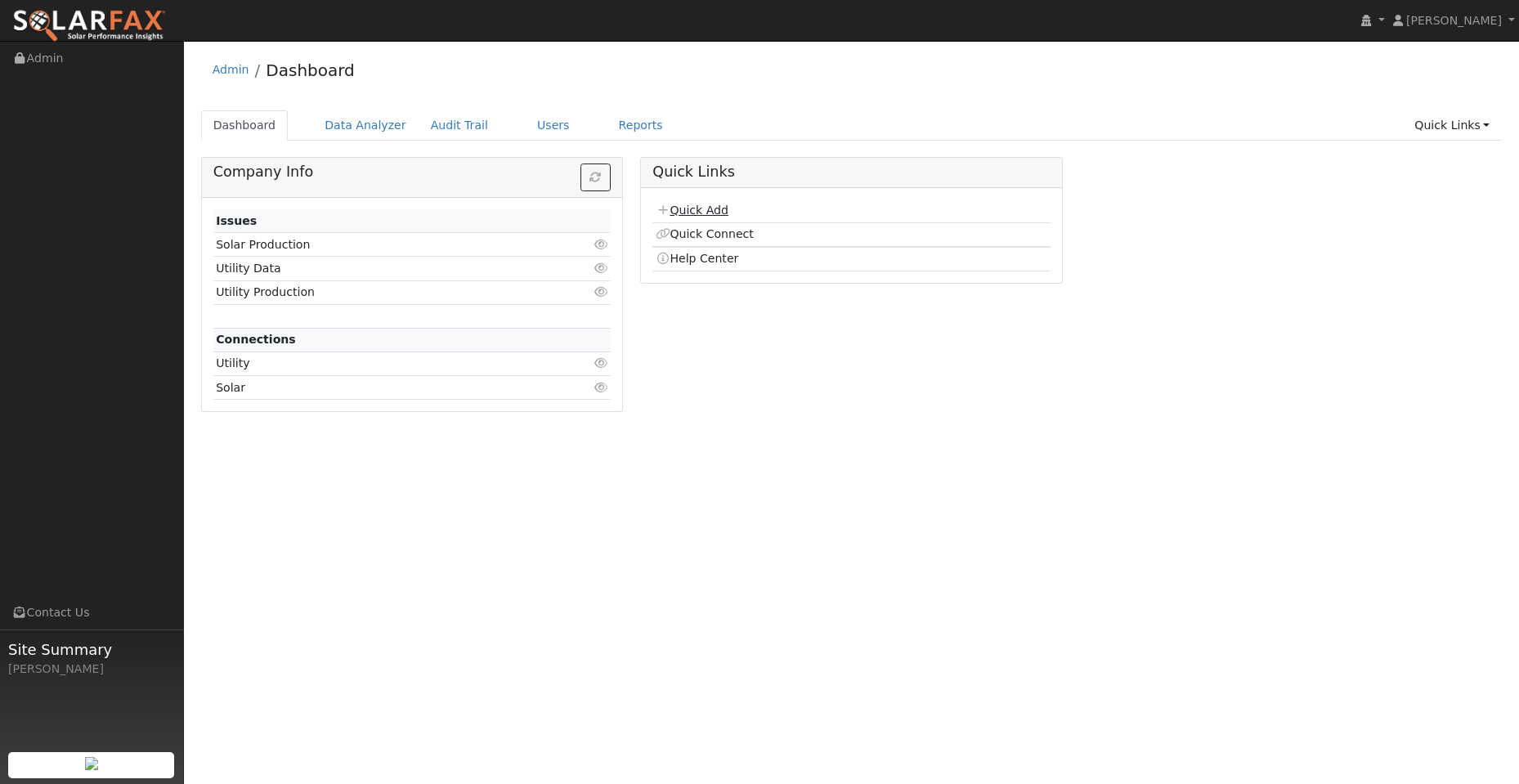
click at [687, 213] on link "Quick Add" at bounding box center [691, 210] width 73 height 13
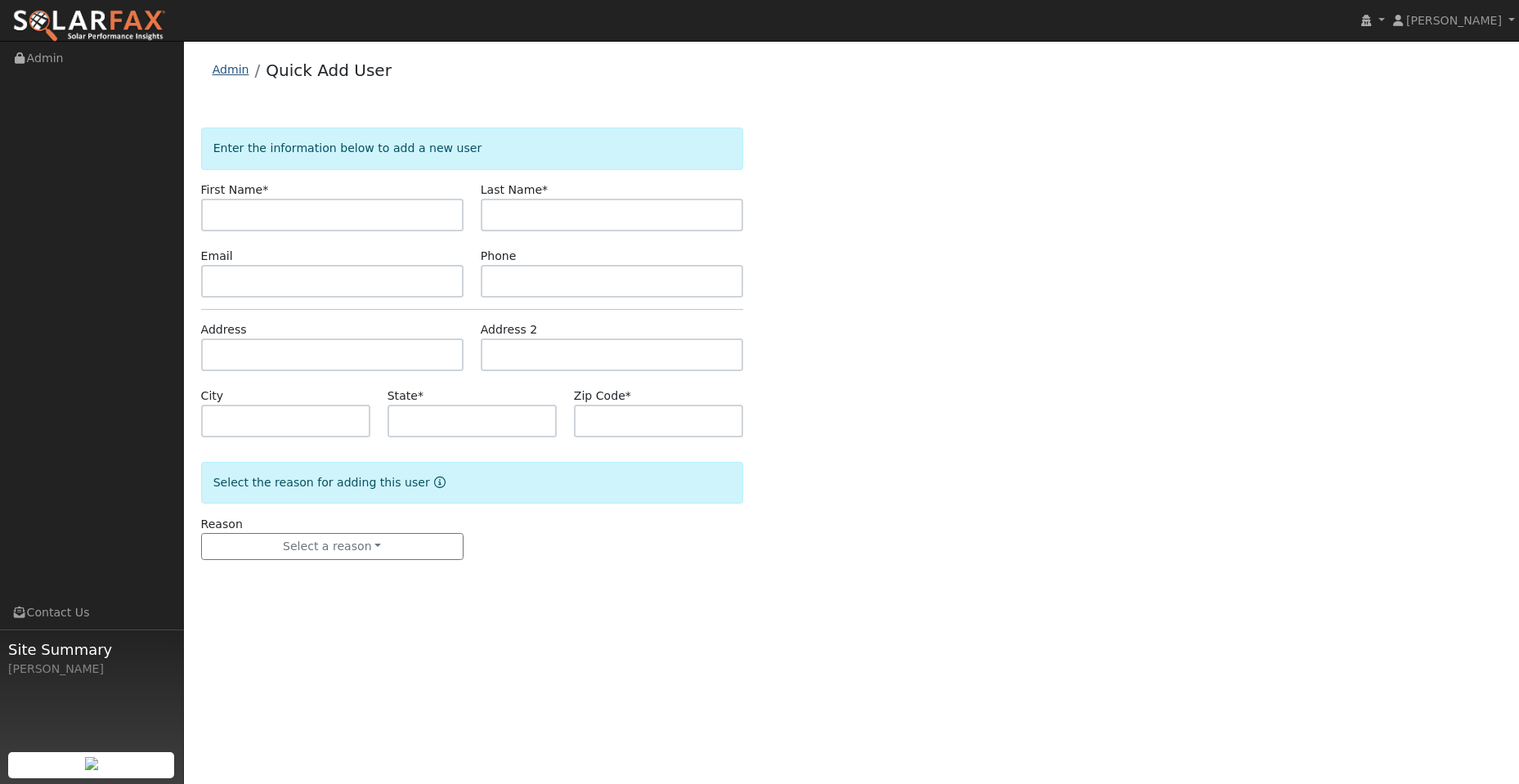
click at [228, 63] on link "Admin" at bounding box center [231, 70] width 37 height 13
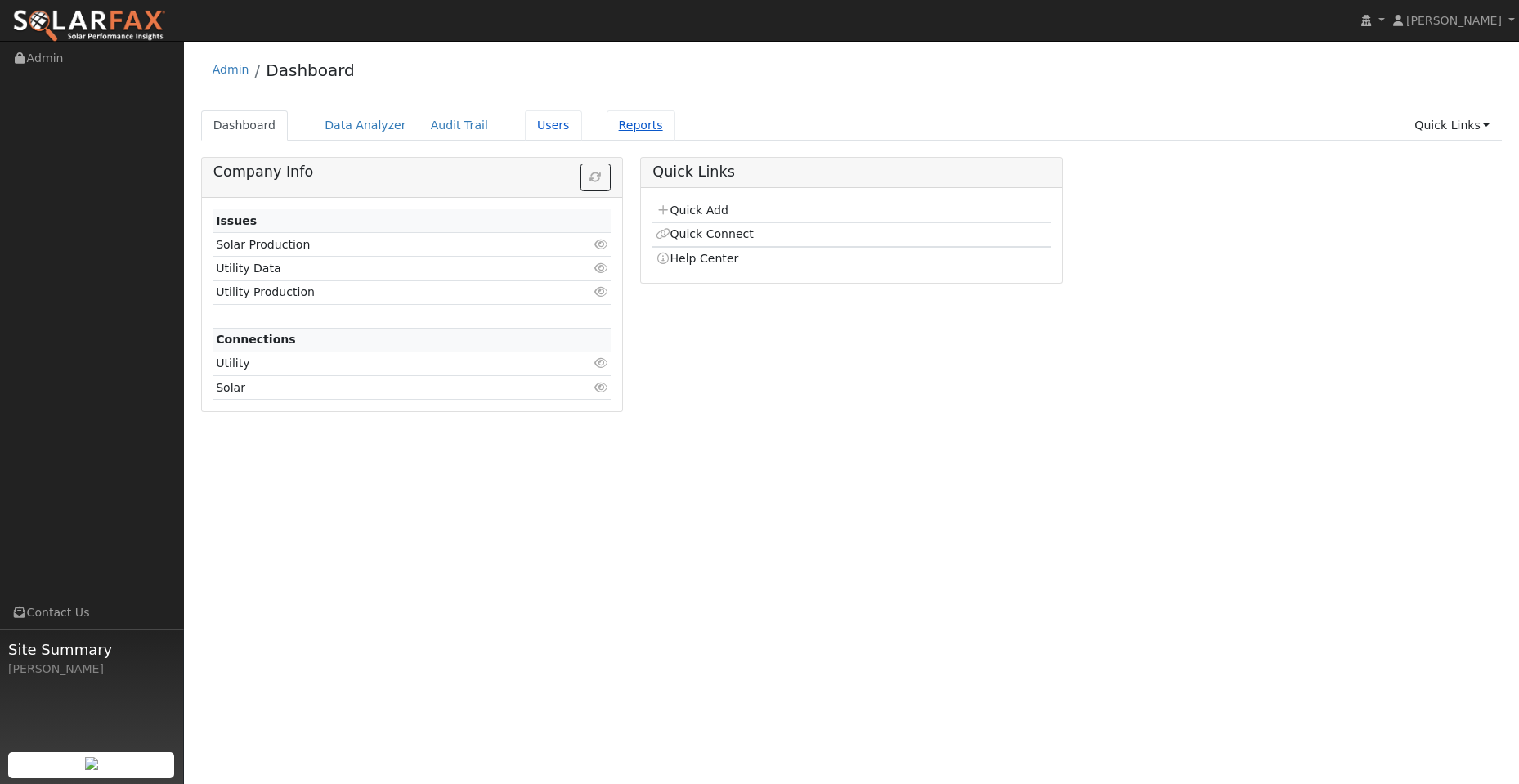
drag, startPoint x: 510, startPoint y: 120, endPoint x: 594, endPoint y: 122, distance: 84.0
click at [525, 120] on link "Users" at bounding box center [553, 126] width 58 height 30
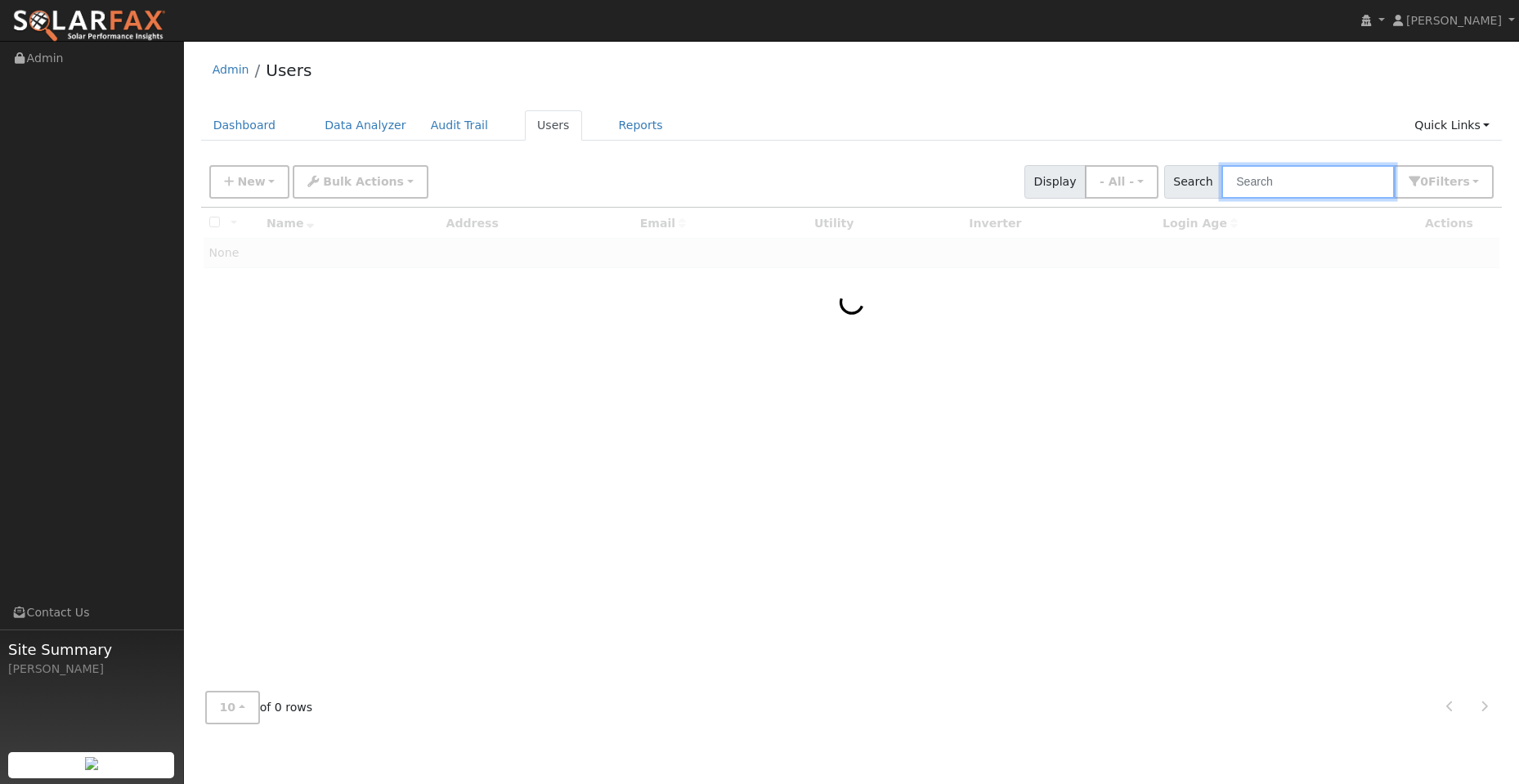
click at [1283, 188] on input "text" at bounding box center [1307, 182] width 173 height 33
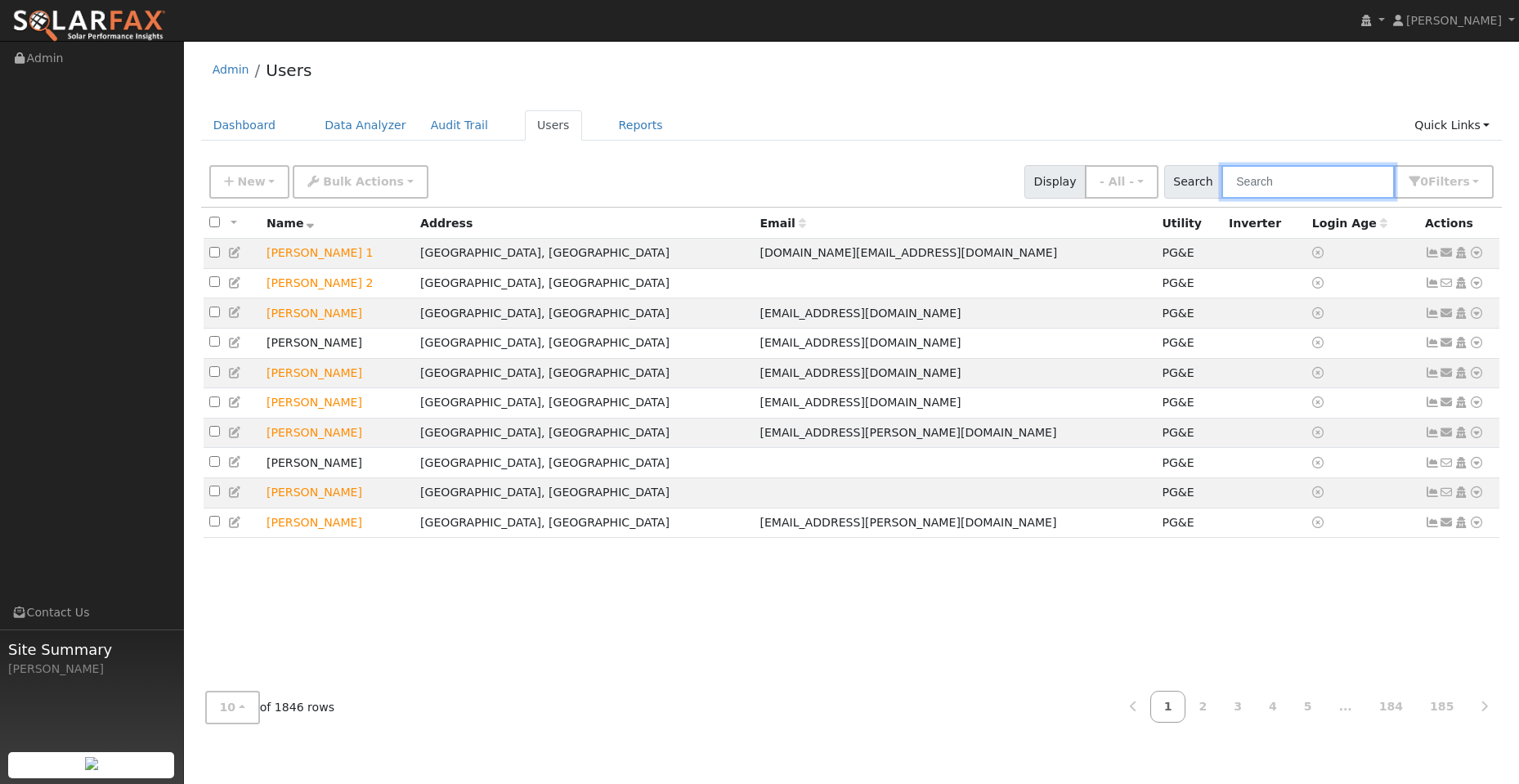
paste input "[PERSON_NAME]"
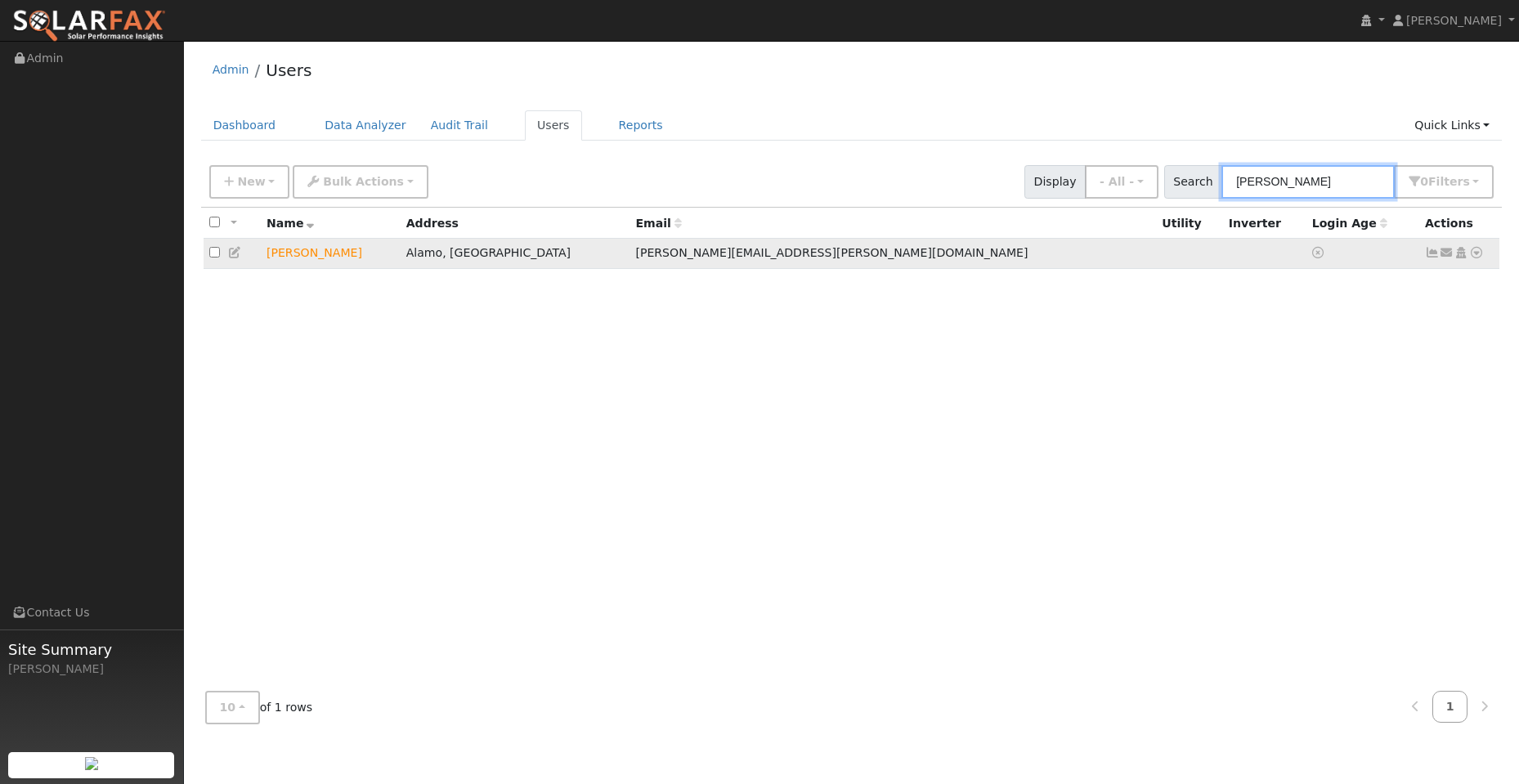
type input "[PERSON_NAME]"
click at [1474, 254] on icon at bounding box center [1476, 253] width 15 height 11
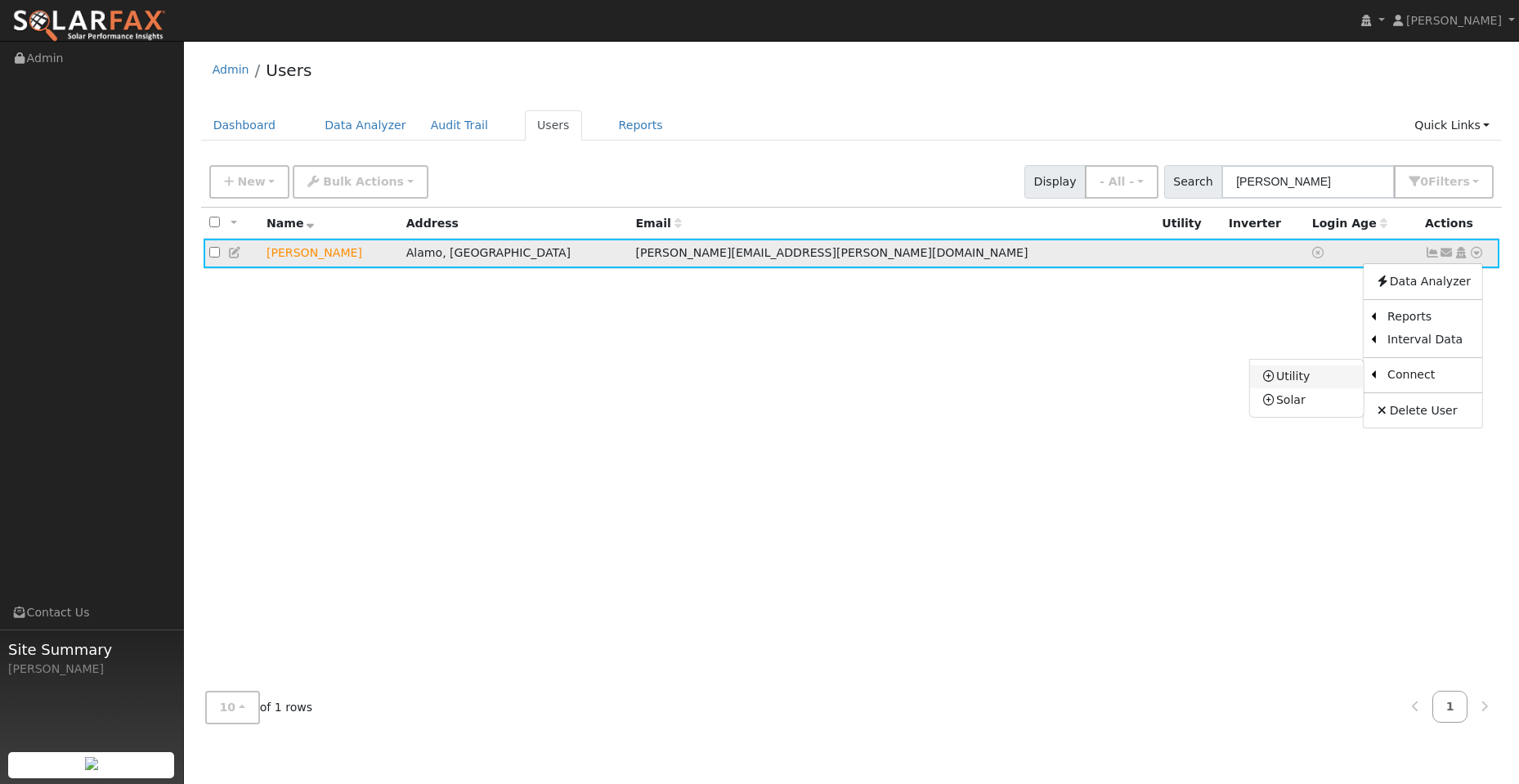
click at [1329, 377] on link "Utility" at bounding box center [1307, 376] width 113 height 23
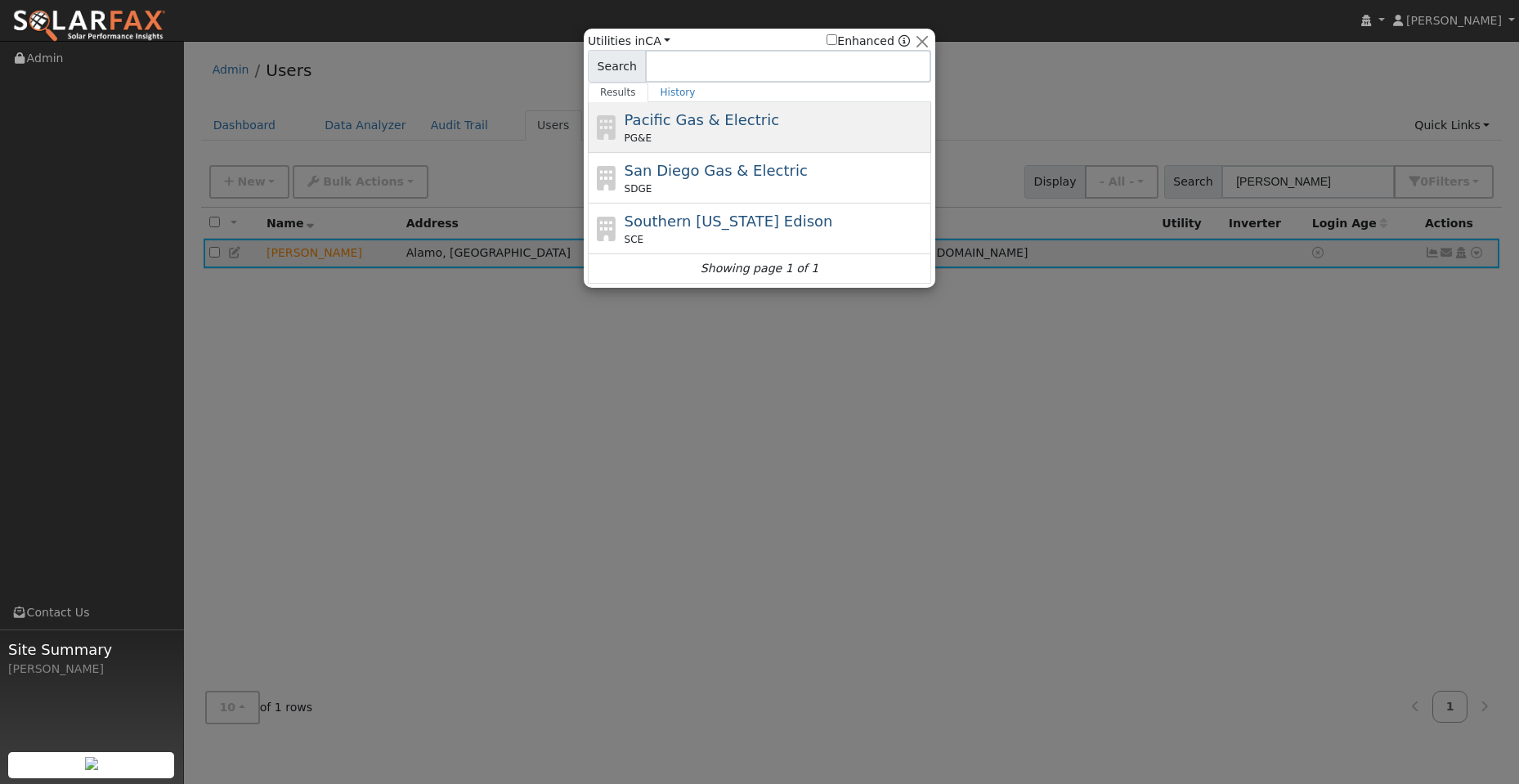
click at [771, 129] on div "Pacific Gas & Electric PG&E" at bounding box center [776, 127] width 304 height 37
